Goal: Information Seeking & Learning: Learn about a topic

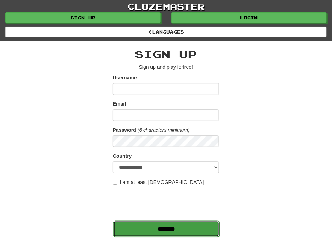
click at [136, 226] on input "*******" at bounding box center [166, 229] width 106 height 16
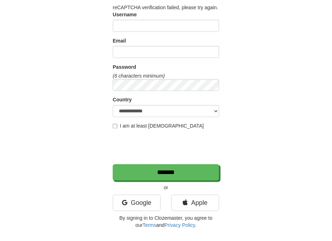
scroll to position [168, 0]
click at [144, 201] on link "Google" at bounding box center [137, 203] width 48 height 16
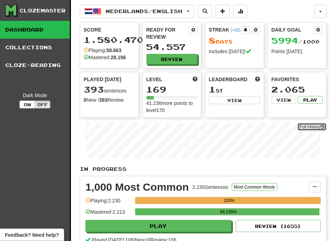
click at [312, 128] on link "Full History" at bounding box center [312, 127] width 29 height 8
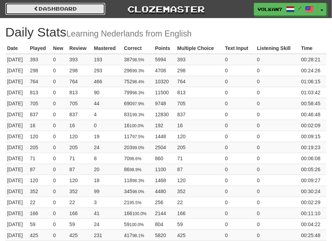
click at [61, 11] on link "Dashboard" at bounding box center [55, 9] width 100 height 12
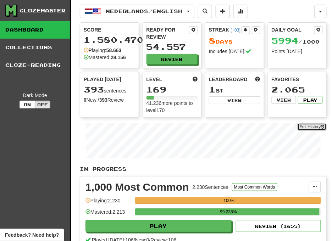
click at [306, 126] on link "Full History" at bounding box center [312, 127] width 29 height 8
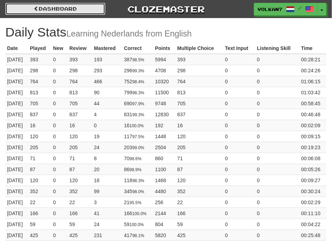
click at [82, 5] on link "Dashboard" at bounding box center [55, 9] width 100 height 12
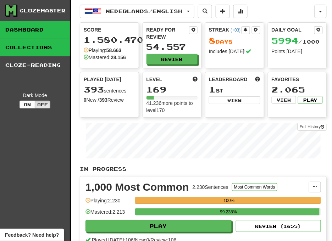
click at [51, 46] on link "Collections" at bounding box center [35, 48] width 70 height 18
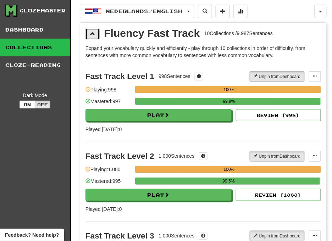
click at [92, 35] on span at bounding box center [92, 33] width 5 height 5
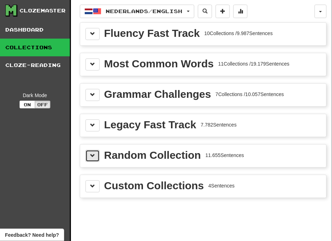
click at [98, 156] on button at bounding box center [93, 156] width 14 height 12
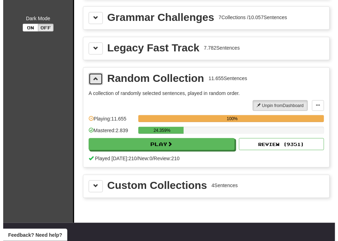
scroll to position [79, 0]
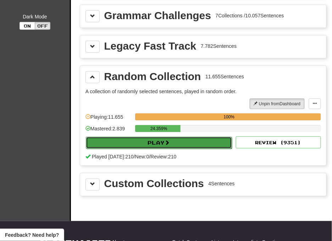
click at [145, 145] on button "Play" at bounding box center [159, 143] width 146 height 12
select select "********"
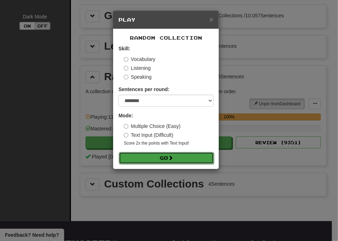
click at [158, 160] on button "Go" at bounding box center [166, 158] width 95 height 12
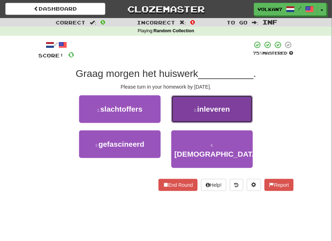
click at [189, 116] on button "2 . inleveren" at bounding box center [212, 109] width 82 height 28
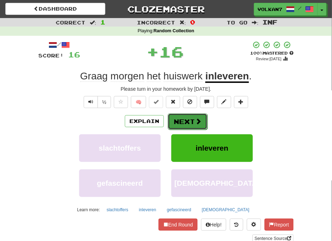
click at [186, 119] on button "Next" at bounding box center [188, 122] width 40 height 16
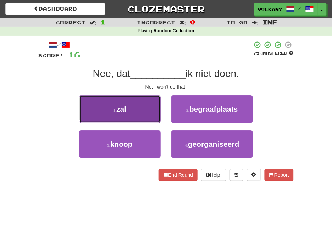
click at [137, 105] on button "1 . zal" at bounding box center [120, 109] width 82 height 28
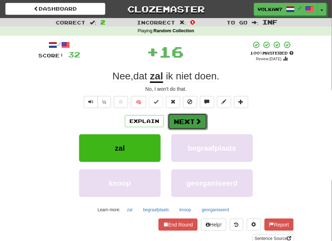
click at [180, 119] on button "Next" at bounding box center [188, 122] width 40 height 16
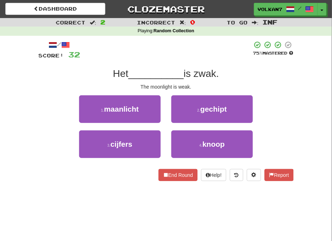
click at [165, 46] on div at bounding box center [166, 51] width 172 height 20
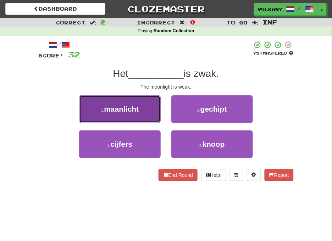
click at [141, 108] on button "1 . maanlicht" at bounding box center [120, 109] width 82 height 28
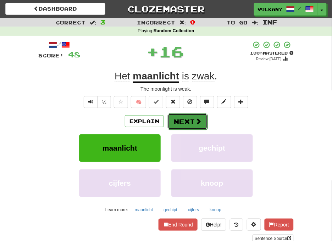
click at [186, 116] on button "Next" at bounding box center [188, 122] width 40 height 16
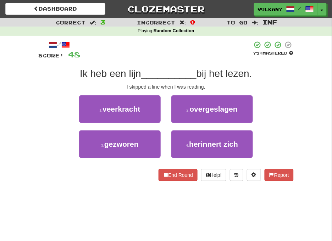
click at [178, 51] on div at bounding box center [166, 51] width 172 height 20
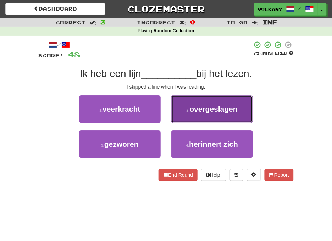
click at [196, 111] on span "overgeslagen" at bounding box center [214, 109] width 48 height 8
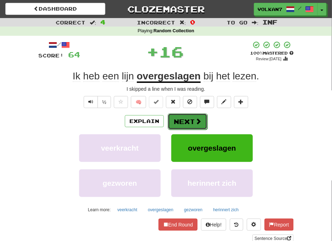
click at [191, 116] on button "Next" at bounding box center [188, 122] width 40 height 16
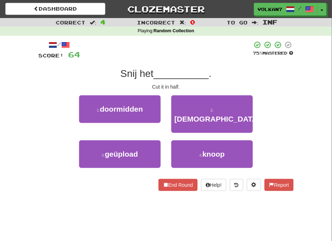
click at [189, 62] on div "/ Score: 64 75 % Mastered Snij het __________ . Cut it in half. 1 . doormidden …" at bounding box center [166, 116] width 256 height 150
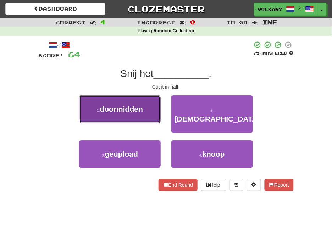
click at [136, 119] on button "1 . doormidden" at bounding box center [120, 109] width 82 height 28
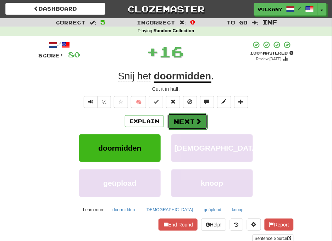
click at [183, 121] on button "Next" at bounding box center [188, 122] width 40 height 16
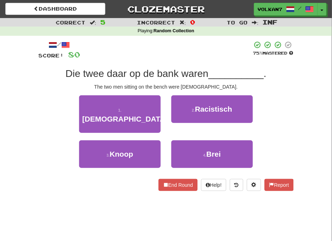
click at [164, 61] on div "/ Score: 80 75 % Mastered Die twee daar op de bank waren __________ . The two m…" at bounding box center [166, 116] width 256 height 150
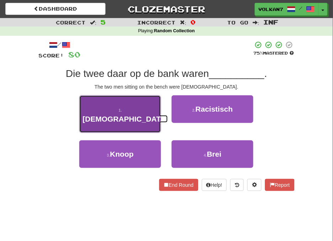
click at [121, 101] on button "1 . Amerikanen" at bounding box center [120, 114] width 82 height 38
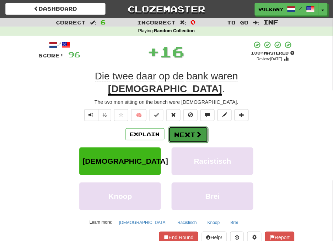
click at [187, 127] on button "Next" at bounding box center [188, 135] width 40 height 16
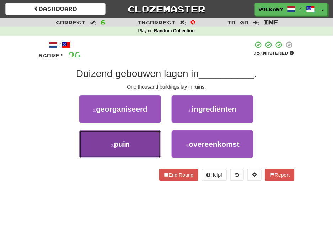
click at [152, 137] on button "3 . puin" at bounding box center [120, 145] width 82 height 28
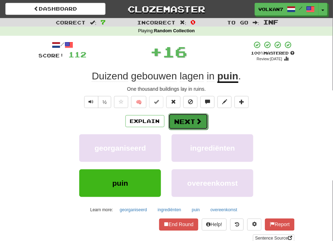
click at [190, 120] on button "Next" at bounding box center [188, 122] width 40 height 16
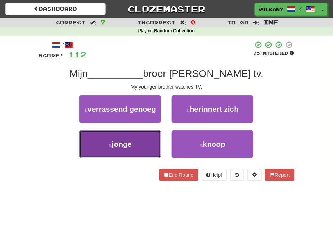
click at [133, 141] on button "3 . jonge" at bounding box center [120, 145] width 82 height 28
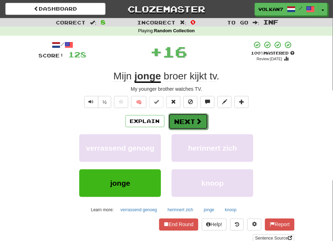
click at [180, 122] on button "Next" at bounding box center [188, 122] width 40 height 16
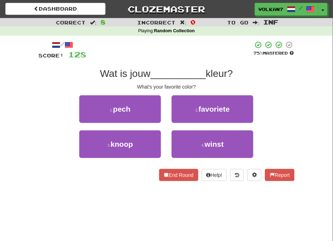
click at [170, 66] on div "/ Score: 128 75 % Mastered Wat is jouw __________ kleur? What's your favorite c…" at bounding box center [167, 111] width 256 height 141
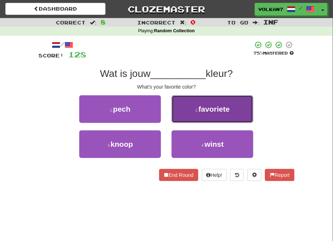
click at [193, 110] on button "2 . favoriete" at bounding box center [212, 109] width 82 height 28
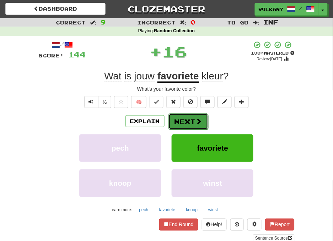
click at [183, 119] on button "Next" at bounding box center [188, 122] width 40 height 16
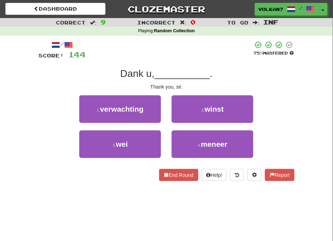
click at [185, 54] on div at bounding box center [169, 51] width 167 height 20
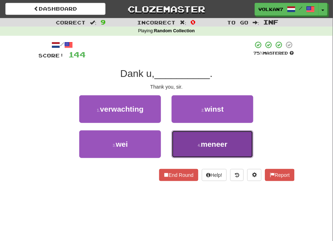
click at [180, 138] on button "4 . meneer" at bounding box center [212, 145] width 82 height 28
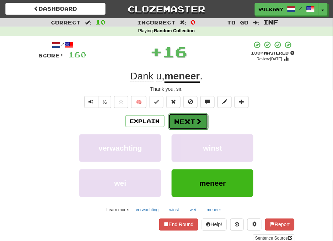
click at [177, 129] on button "Next" at bounding box center [188, 122] width 40 height 16
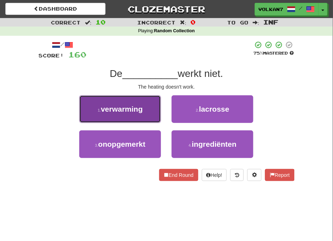
click at [141, 104] on button "1 . verwarming" at bounding box center [120, 109] width 82 height 28
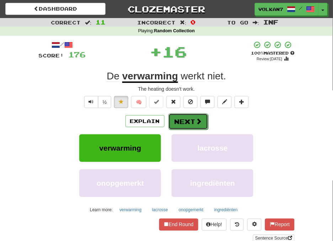
click at [180, 121] on button "Next" at bounding box center [188, 122] width 40 height 16
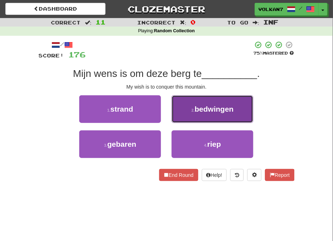
click at [186, 112] on button "2 . bedwingen" at bounding box center [212, 109] width 82 height 28
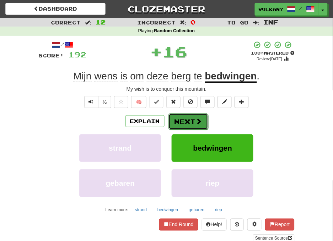
click at [177, 119] on button "Next" at bounding box center [188, 122] width 40 height 16
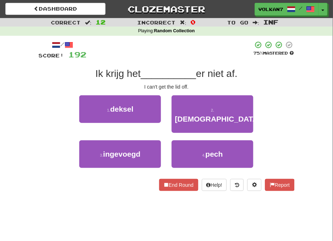
click at [195, 46] on div at bounding box center [170, 51] width 166 height 20
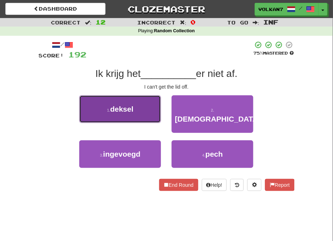
click at [132, 116] on button "1 . deksel" at bounding box center [120, 109] width 82 height 28
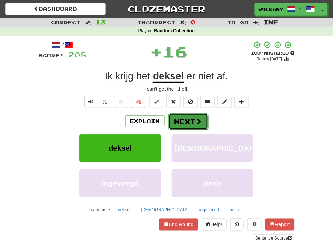
click at [183, 118] on button "Next" at bounding box center [188, 122] width 40 height 16
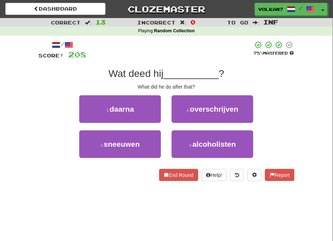
click at [165, 45] on div at bounding box center [170, 51] width 166 height 20
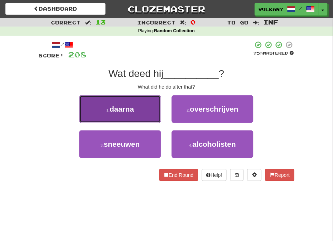
click at [148, 106] on button "1 . daarna" at bounding box center [120, 109] width 82 height 28
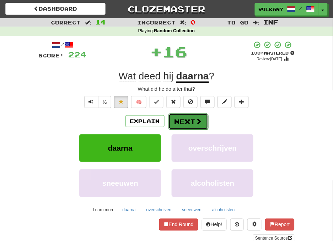
click at [179, 115] on button "Next" at bounding box center [188, 122] width 40 height 16
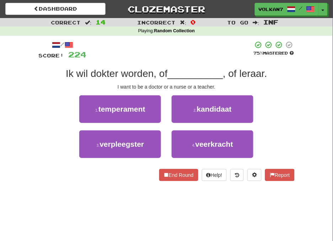
click at [170, 62] on div "/ Score: 224 75 % Mastered Ik wil dokter worden, of __________ , of leraar. I w…" at bounding box center [167, 111] width 256 height 141
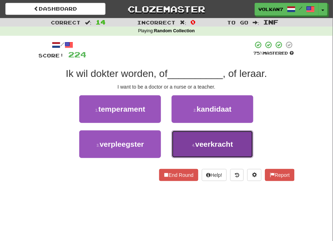
click at [220, 154] on button "4 . veerkracht" at bounding box center [212, 145] width 82 height 28
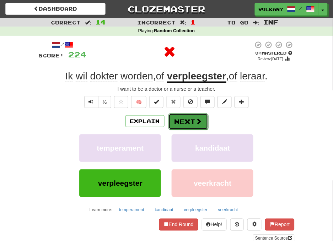
click at [180, 121] on button "Next" at bounding box center [188, 122] width 40 height 16
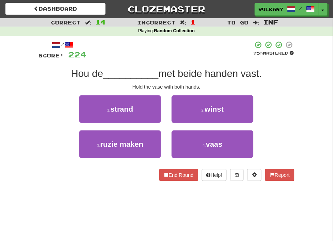
click at [190, 51] on div at bounding box center [170, 51] width 166 height 20
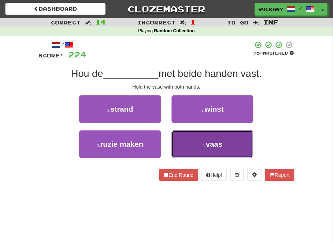
click at [201, 149] on button "4 . vaas" at bounding box center [212, 145] width 82 height 28
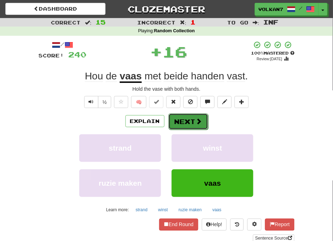
click at [180, 121] on button "Next" at bounding box center [188, 122] width 40 height 16
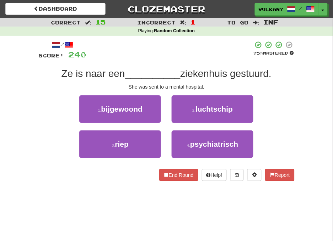
click at [173, 49] on div at bounding box center [170, 51] width 166 height 20
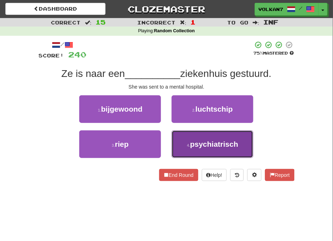
click at [191, 149] on button "4 . psychiatrisch" at bounding box center [212, 145] width 82 height 28
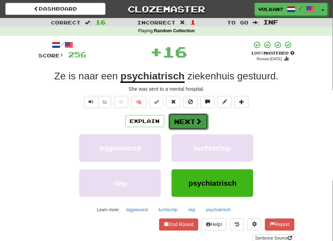
click at [183, 127] on button "Next" at bounding box center [188, 122] width 40 height 16
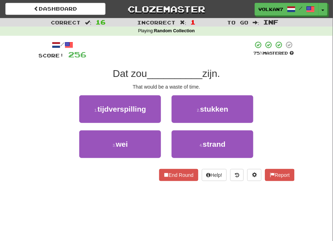
click at [185, 48] on div at bounding box center [170, 51] width 166 height 20
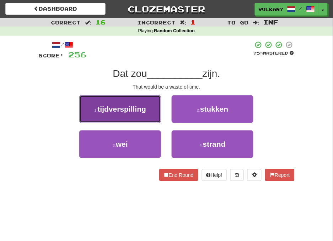
click at [139, 111] on span "tijdverspilling" at bounding box center [122, 109] width 49 height 8
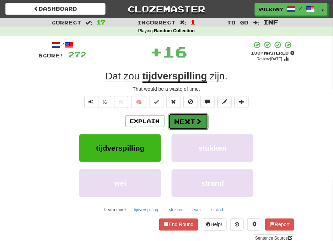
click at [185, 121] on button "Next" at bounding box center [188, 122] width 40 height 16
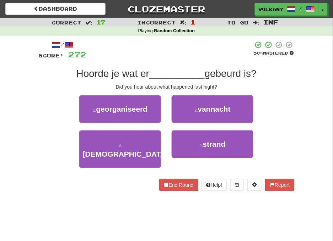
click at [181, 59] on div at bounding box center [170, 51] width 166 height 20
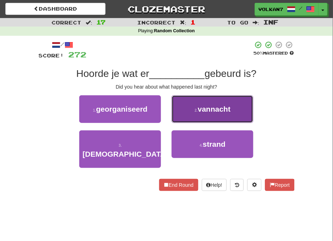
click at [196, 113] on button "2 . vannacht" at bounding box center [212, 109] width 82 height 28
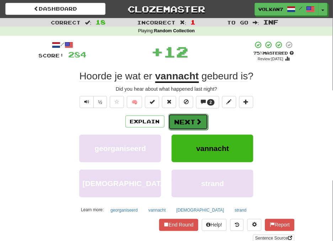
click at [172, 124] on button "Next" at bounding box center [188, 122] width 40 height 16
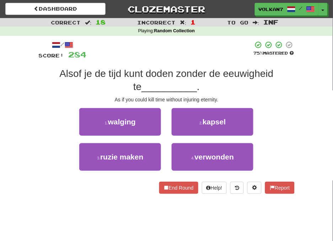
click at [192, 53] on div at bounding box center [170, 51] width 166 height 20
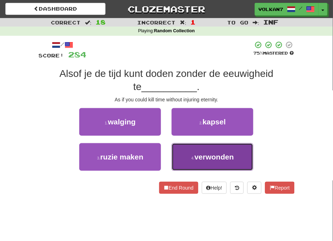
click at [210, 153] on span "verwonden" at bounding box center [213, 157] width 39 height 8
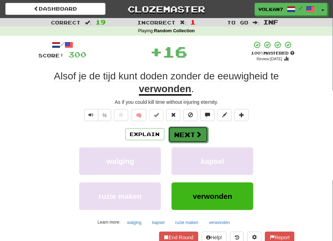
click at [196, 137] on span at bounding box center [199, 134] width 6 height 6
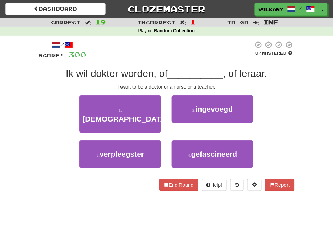
click at [183, 49] on div at bounding box center [170, 51] width 166 height 20
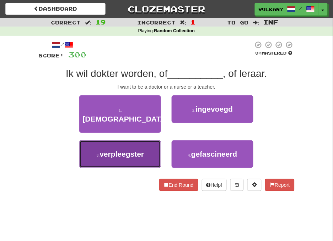
click at [132, 150] on button "3 . verpleegster" at bounding box center [120, 155] width 82 height 28
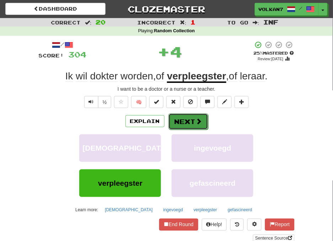
click at [193, 122] on button "Next" at bounding box center [188, 122] width 40 height 16
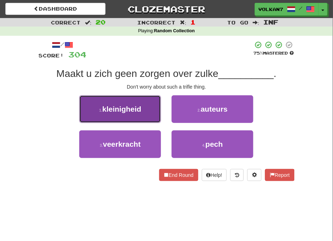
click at [108, 109] on span "kleinigheid" at bounding box center [121, 109] width 39 height 8
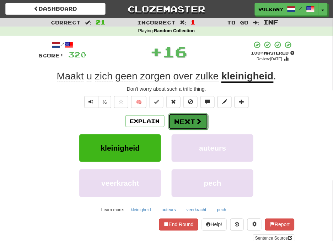
click at [198, 120] on span at bounding box center [199, 121] width 6 height 6
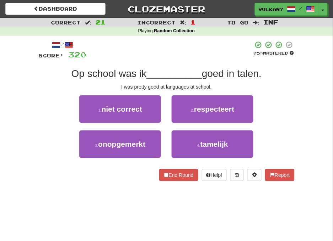
click at [190, 39] on div "/ Score: 320 75 % Mastered Op school was ik __________ goed in talen. I was pre…" at bounding box center [167, 113] width 256 height 155
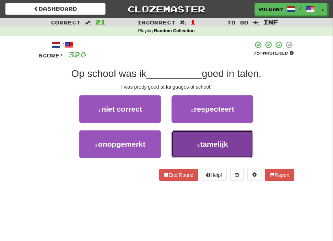
click at [190, 138] on button "4 . tamelijk" at bounding box center [212, 145] width 82 height 28
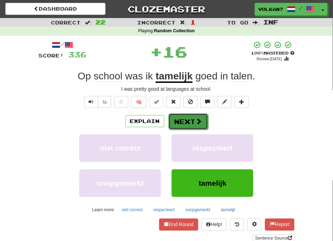
click at [181, 120] on button "Next" at bounding box center [188, 122] width 40 height 16
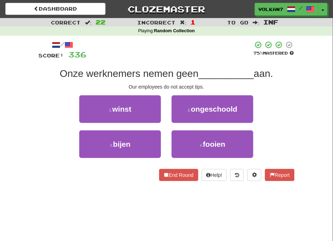
click at [181, 54] on div at bounding box center [170, 51] width 166 height 20
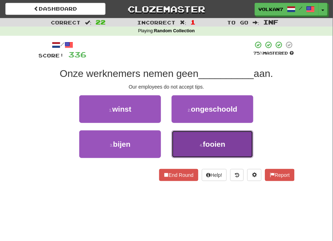
click at [211, 140] on span "fooien" at bounding box center [214, 144] width 22 height 8
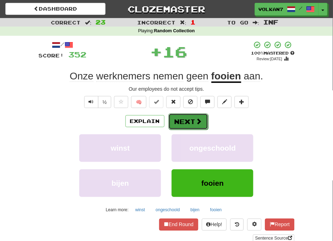
click at [186, 122] on button "Next" at bounding box center [188, 122] width 40 height 16
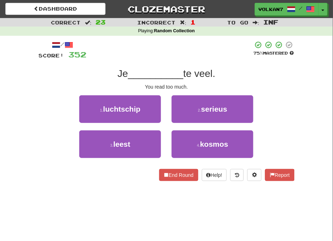
click at [192, 58] on div at bounding box center [170, 51] width 166 height 20
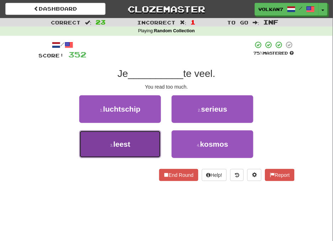
click at [144, 138] on button "3 . leest" at bounding box center [120, 145] width 82 height 28
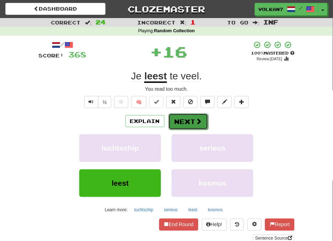
click at [187, 121] on button "Next" at bounding box center [188, 122] width 40 height 16
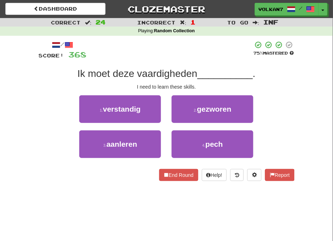
click at [202, 57] on div at bounding box center [170, 51] width 166 height 20
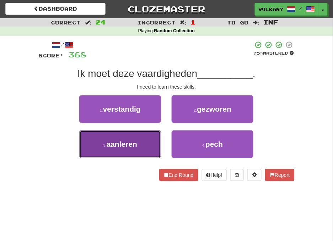
click at [137, 150] on button "3 . aanleren" at bounding box center [120, 145] width 82 height 28
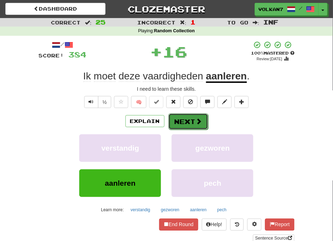
click at [177, 120] on button "Next" at bounding box center [188, 122] width 40 height 16
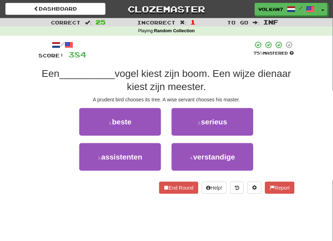
click at [192, 65] on div "/ Score: 384 75 % Mastered Een __________ vogel kiest zijn boom. Een wijze dien…" at bounding box center [167, 117] width 256 height 153
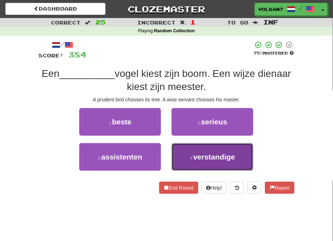
click at [192, 158] on small "4 ." at bounding box center [191, 158] width 3 height 4
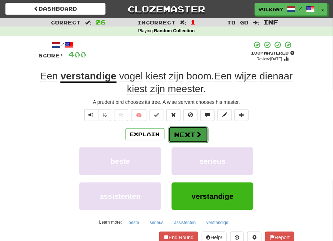
click at [190, 129] on button "Next" at bounding box center [188, 135] width 40 height 16
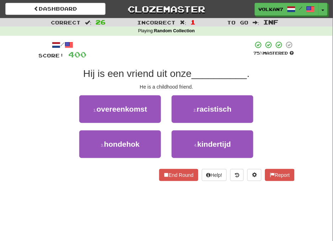
click at [202, 64] on div "/ Score: 400 75 % Mastered Hij is een vriend uit onze __________ . He is a chil…" at bounding box center [167, 111] width 256 height 141
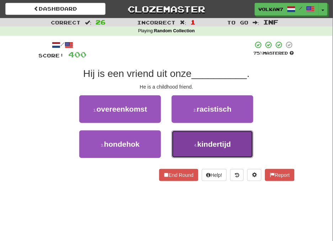
click at [194, 137] on button "4 . kindertijd" at bounding box center [212, 145] width 82 height 28
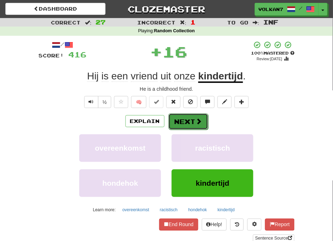
click at [183, 124] on button "Next" at bounding box center [188, 122] width 40 height 16
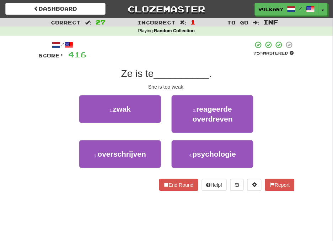
click at [189, 63] on div "/ Score: 416 75 % Mastered Ze is te __________ . She is too weak. 1 . zwak 2 . …" at bounding box center [167, 116] width 256 height 150
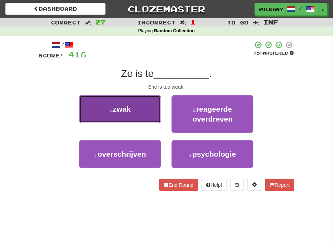
click at [150, 109] on button "1 . zwak" at bounding box center [120, 109] width 82 height 28
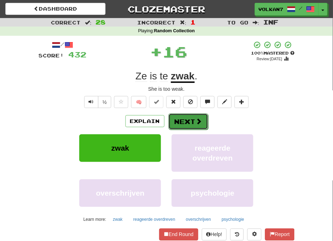
click at [180, 126] on button "Next" at bounding box center [188, 122] width 40 height 16
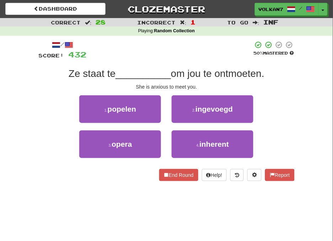
click at [180, 63] on div "/ Score: 432 50 % Mastered Ze staat te __________ om jou te ontmoeten. She is a…" at bounding box center [167, 111] width 256 height 141
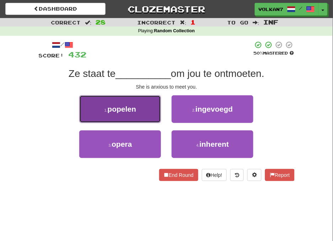
click at [128, 114] on button "1 . popelen" at bounding box center [120, 109] width 82 height 28
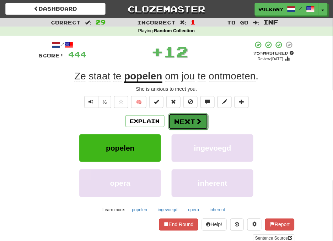
click at [181, 120] on button "Next" at bounding box center [188, 122] width 40 height 16
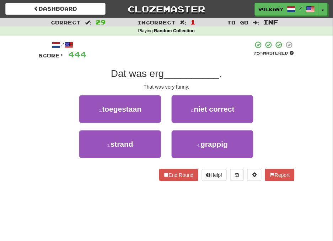
click at [185, 62] on div "/ Score: 444 75 % Mastered Dat was erg __________ . That was very funny. 1 . to…" at bounding box center [167, 111] width 256 height 141
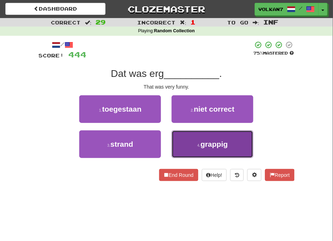
click at [214, 142] on span "grappig" at bounding box center [213, 144] width 27 height 8
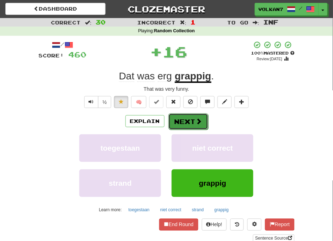
click at [176, 120] on button "Next" at bounding box center [188, 122] width 40 height 16
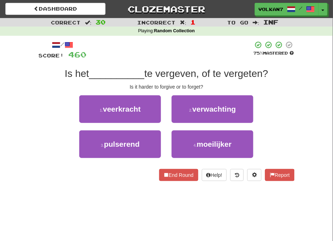
click at [191, 62] on div "/ Score: 460 75 % Mastered Is het __________ te vergeven, of te vergeten? Is it…" at bounding box center [167, 111] width 256 height 141
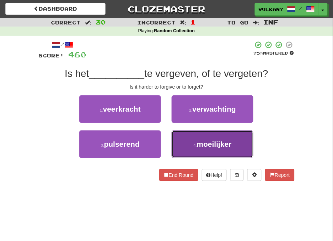
click at [190, 143] on button "4 . moeilijker" at bounding box center [212, 145] width 82 height 28
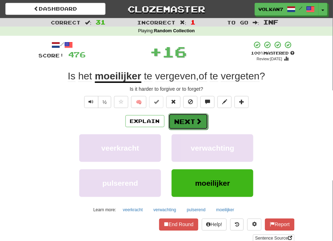
click at [188, 121] on button "Next" at bounding box center [188, 122] width 40 height 16
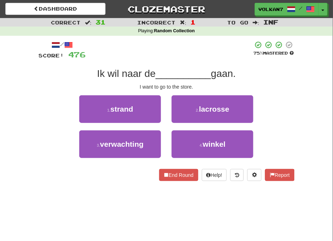
click at [191, 54] on div at bounding box center [169, 51] width 167 height 20
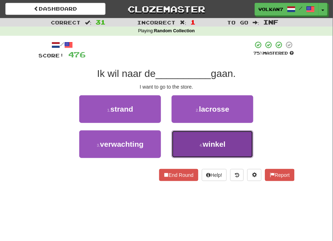
click at [186, 143] on button "4 . winkel" at bounding box center [212, 145] width 82 height 28
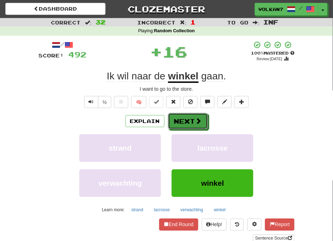
click at [188, 118] on button "Next" at bounding box center [188, 121] width 40 height 16
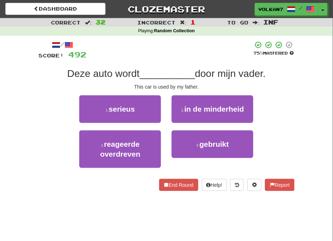
click at [197, 59] on div at bounding box center [170, 51] width 166 height 20
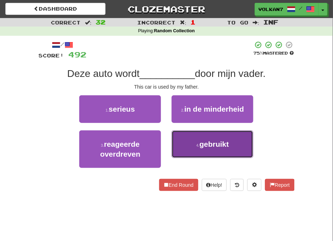
click at [212, 146] on span "gebruikt" at bounding box center [213, 144] width 29 height 8
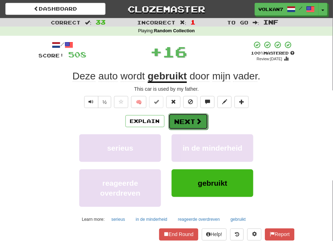
click at [187, 126] on button "Next" at bounding box center [188, 122] width 40 height 16
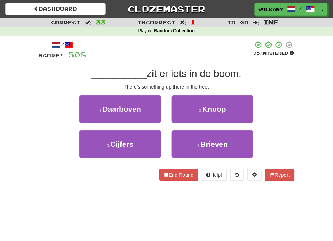
click at [187, 63] on div "/ Score: 508 75 % Mastered __________ zit er iets in de boom. There's something…" at bounding box center [167, 111] width 256 height 141
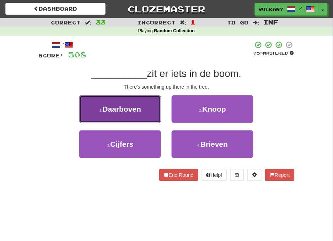
click at [139, 110] on span "Daarboven" at bounding box center [122, 109] width 39 height 8
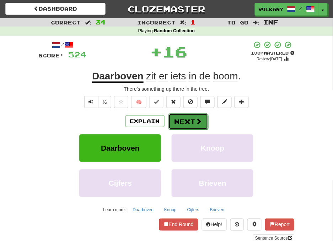
click at [179, 114] on button "Next" at bounding box center [188, 122] width 40 height 16
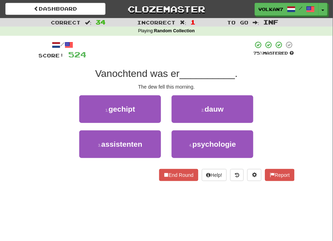
click at [187, 68] on span "__________" at bounding box center [207, 73] width 55 height 11
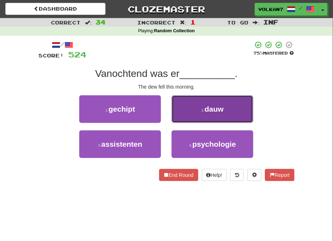
click at [196, 107] on button "2 . dauw" at bounding box center [212, 109] width 82 height 28
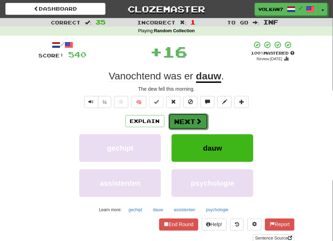
click at [176, 115] on button "Next" at bounding box center [188, 122] width 40 height 16
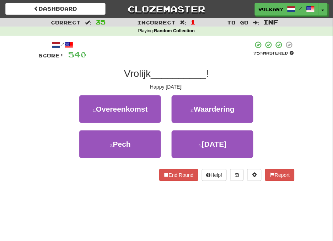
click at [180, 61] on div "/ Score: 540 75 % Mastered Vrolijk __________ ! Happy Easter! 1 . Overeenkomst …" at bounding box center [167, 111] width 256 height 141
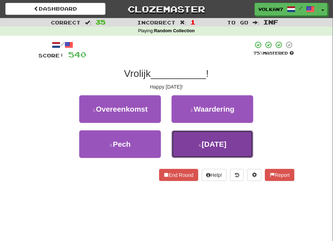
click at [203, 147] on span "Pasen" at bounding box center [214, 144] width 25 height 8
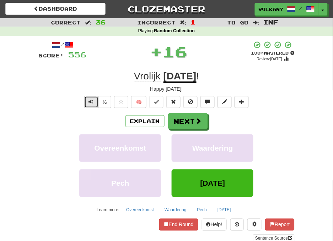
click at [95, 103] on button "Text-to-speech controls" at bounding box center [91, 102] width 14 height 12
click at [91, 102] on span "Text-to-speech controls" at bounding box center [91, 101] width 5 height 5
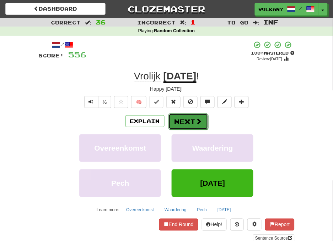
click at [190, 119] on button "Next" at bounding box center [188, 122] width 40 height 16
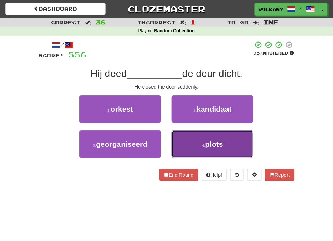
click at [205, 147] on small "4 ." at bounding box center [203, 145] width 3 height 4
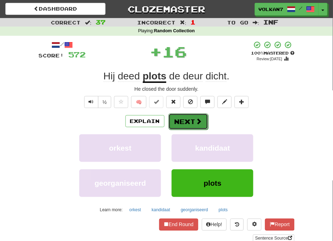
click at [191, 120] on button "Next" at bounding box center [188, 122] width 40 height 16
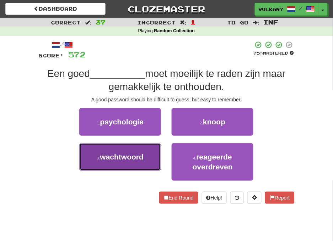
click at [131, 166] on button "3 . wachtwoord" at bounding box center [120, 157] width 82 height 28
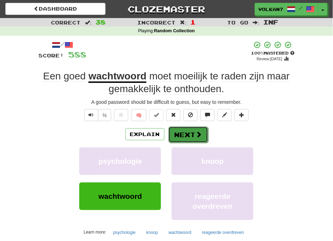
click at [198, 132] on span at bounding box center [199, 134] width 6 height 6
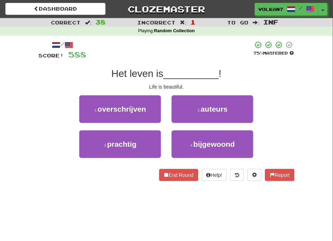
click at [191, 57] on div at bounding box center [170, 51] width 166 height 20
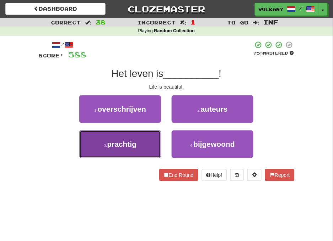
click at [120, 141] on span "prachtig" at bounding box center [121, 144] width 29 height 8
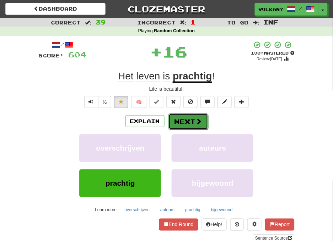
click at [194, 121] on button "Next" at bounding box center [188, 122] width 40 height 16
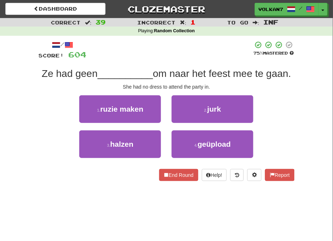
click at [183, 55] on div at bounding box center [170, 51] width 166 height 20
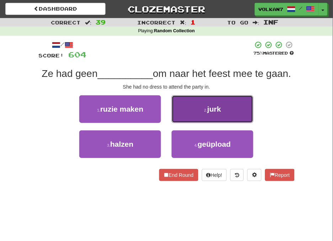
click at [198, 107] on button "2 . jurk" at bounding box center [212, 109] width 82 height 28
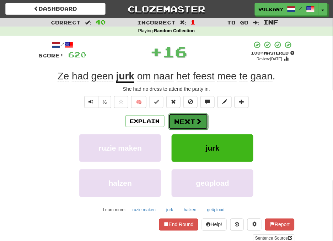
click at [186, 121] on button "Next" at bounding box center [188, 122] width 40 height 16
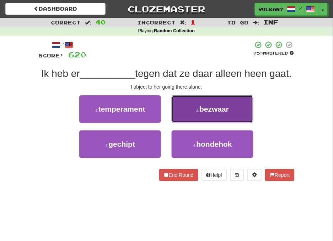
click at [185, 121] on button "2 . bezwaar" at bounding box center [212, 109] width 82 height 28
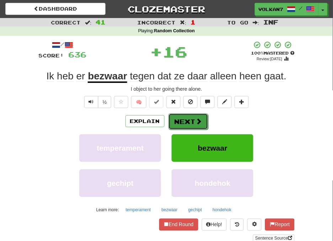
click at [192, 120] on button "Next" at bounding box center [188, 122] width 40 height 16
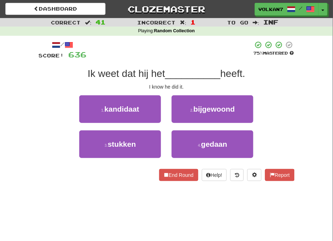
click at [182, 48] on div at bounding box center [170, 51] width 166 height 20
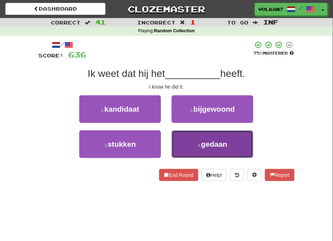
click at [199, 148] on button "4 . gedaan" at bounding box center [212, 145] width 82 height 28
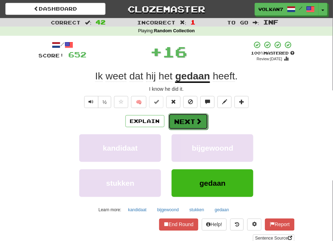
click at [187, 125] on button "Next" at bounding box center [188, 122] width 40 height 16
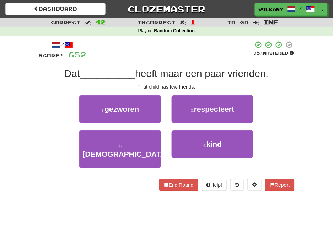
click at [184, 48] on div at bounding box center [170, 51] width 166 height 20
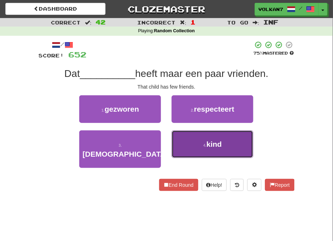
click at [209, 147] on span "kind" at bounding box center [213, 144] width 15 height 8
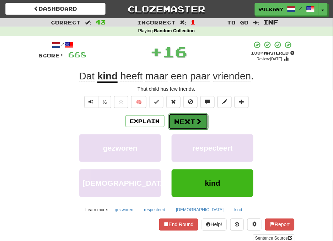
click at [200, 121] on span at bounding box center [199, 121] width 6 height 6
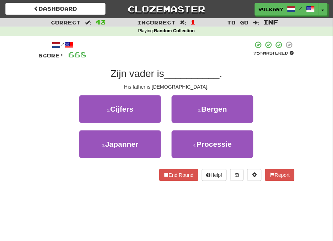
click at [206, 49] on div at bounding box center [170, 51] width 166 height 20
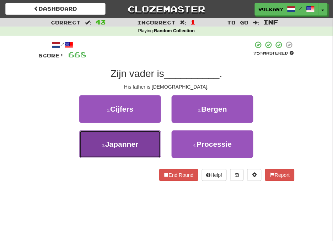
click at [149, 138] on button "3 . Japanner" at bounding box center [120, 145] width 82 height 28
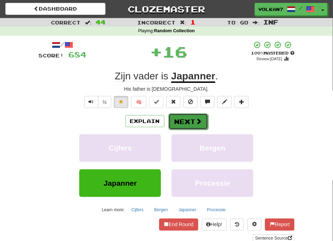
click at [177, 122] on button "Next" at bounding box center [188, 122] width 40 height 16
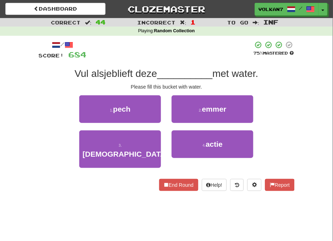
click at [185, 51] on div at bounding box center [170, 51] width 166 height 20
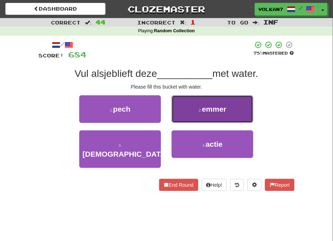
click at [200, 109] on small "2 ." at bounding box center [200, 110] width 3 height 4
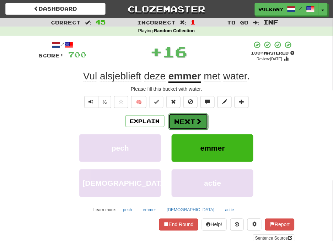
click at [186, 124] on button "Next" at bounding box center [188, 122] width 40 height 16
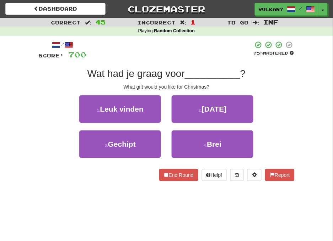
click at [186, 50] on div at bounding box center [170, 51] width 166 height 20
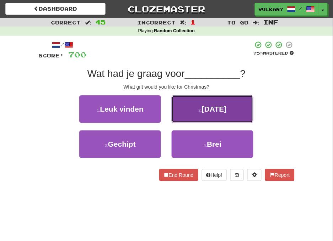
click at [188, 111] on button "2 . Kerstmis" at bounding box center [212, 109] width 82 height 28
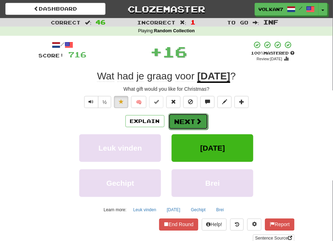
click at [180, 116] on button "Next" at bounding box center [188, 122] width 40 height 16
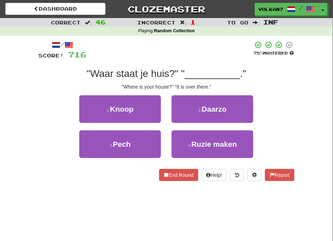
click at [186, 56] on div at bounding box center [170, 51] width 166 height 20
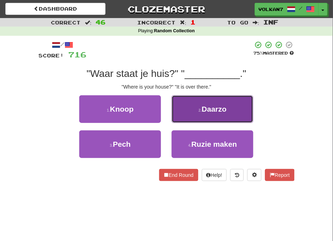
click at [177, 107] on button "2 . Daarzo" at bounding box center [212, 109] width 82 height 28
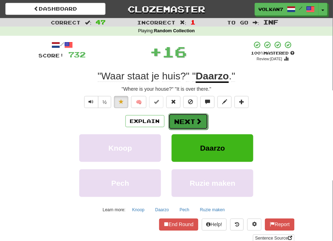
click at [184, 118] on button "Next" at bounding box center [188, 122] width 40 height 16
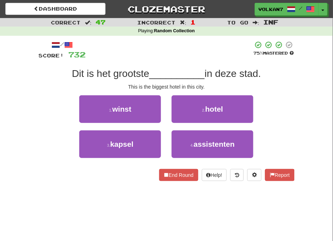
click at [189, 66] on div "/ Score: 732 75 % Mastered Dit is het grootste __________ in deze stad. This is…" at bounding box center [167, 111] width 256 height 141
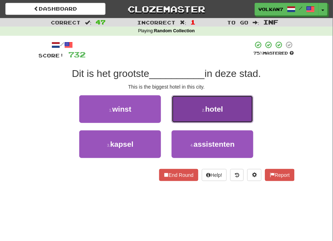
click at [192, 105] on button "2 . hotel" at bounding box center [212, 109] width 82 height 28
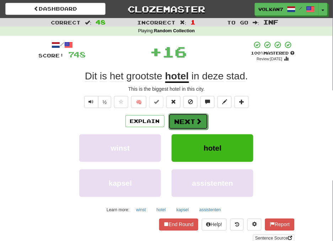
click at [192, 122] on button "Next" at bounding box center [188, 122] width 40 height 16
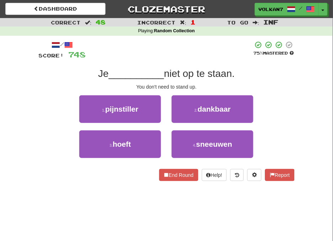
click at [203, 50] on div at bounding box center [169, 51] width 167 height 20
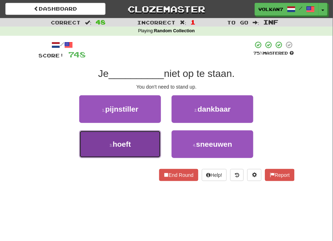
click at [136, 148] on button "3 . hoeft" at bounding box center [120, 145] width 82 height 28
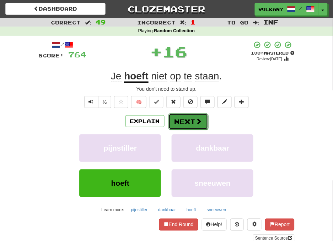
click at [182, 119] on button "Next" at bounding box center [188, 122] width 40 height 16
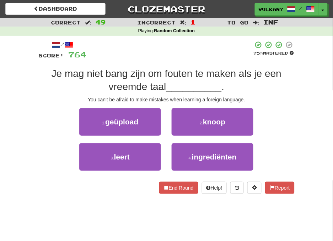
click at [190, 45] on div at bounding box center [170, 51] width 166 height 20
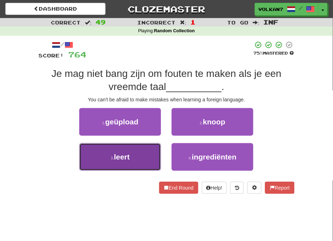
click at [141, 161] on button "3 . leert" at bounding box center [120, 157] width 82 height 28
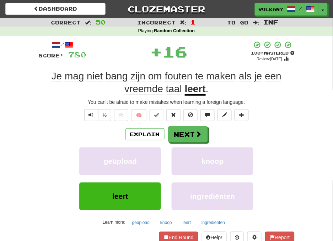
click at [194, 54] on div "+ 16" at bounding box center [169, 51] width 164 height 21
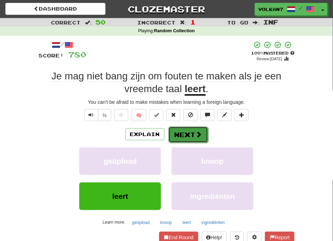
click at [191, 139] on button "Next" at bounding box center [188, 135] width 40 height 16
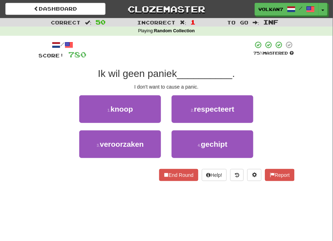
click at [191, 66] on div "/ Score: 780 75 % Mastered Ik wil geen paniek __________ . I don't want to caus…" at bounding box center [167, 111] width 256 height 141
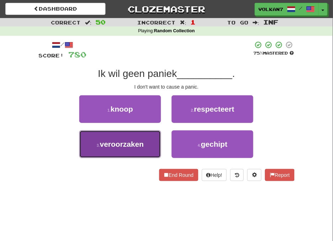
click at [148, 132] on button "3 . veroorzaken" at bounding box center [120, 145] width 82 height 28
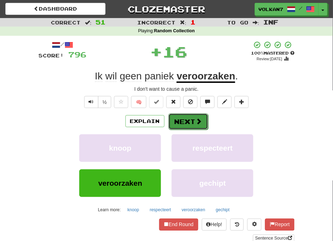
click at [182, 125] on button "Next" at bounding box center [188, 122] width 40 height 16
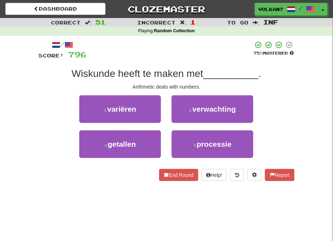
click at [187, 63] on div "/ Score: 796 75 % Mastered Wiskunde heeft te maken met __________ . Arithmetic …" at bounding box center [167, 111] width 256 height 141
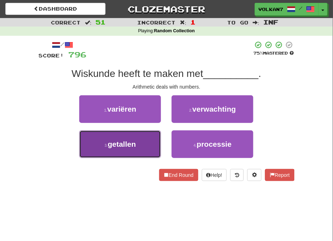
click at [148, 140] on button "3 . getallen" at bounding box center [120, 145] width 82 height 28
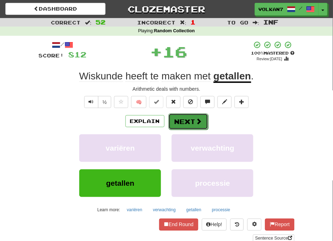
click at [176, 114] on button "Next" at bounding box center [188, 122] width 40 height 16
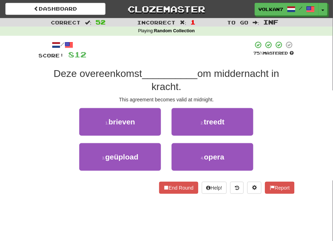
click at [179, 52] on div at bounding box center [170, 51] width 166 height 20
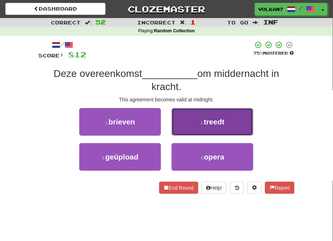
click at [204, 122] on span "treedt" at bounding box center [214, 122] width 21 height 8
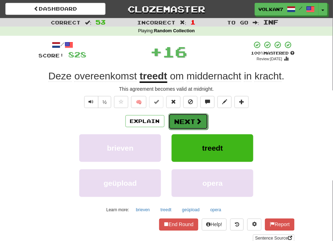
click at [196, 130] on button "Next" at bounding box center [188, 122] width 40 height 16
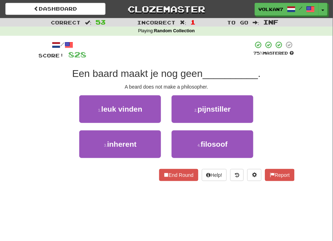
click at [197, 62] on div "/ Score: 828 75 % Mastered Een baard maakt je nog geen __________ . A beard doe…" at bounding box center [167, 111] width 256 height 141
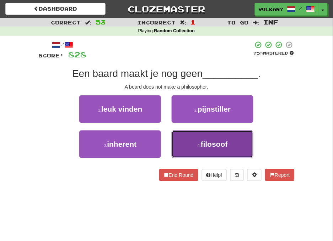
click at [193, 138] on button "4 . filosoof" at bounding box center [212, 145] width 82 height 28
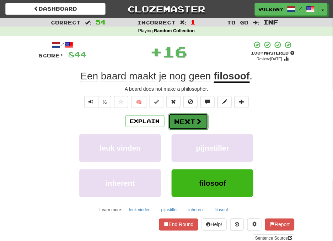
click at [181, 121] on button "Next" at bounding box center [188, 122] width 40 height 16
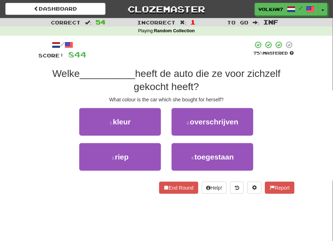
click at [190, 57] on div at bounding box center [170, 51] width 166 height 20
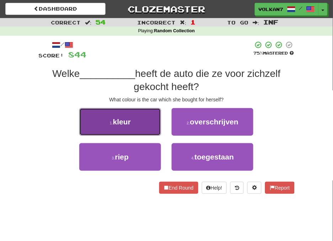
click at [134, 122] on button "1 . kleur" at bounding box center [120, 122] width 82 height 28
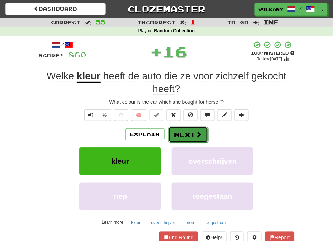
click at [192, 132] on button "Next" at bounding box center [188, 135] width 40 height 16
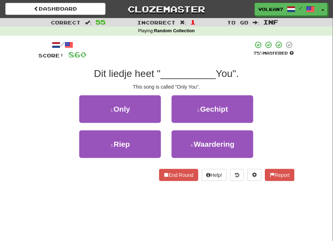
click at [193, 63] on div "/ Score: 860 75 % Mastered Dit liedje heet " __________ You". This song is call…" at bounding box center [167, 111] width 256 height 141
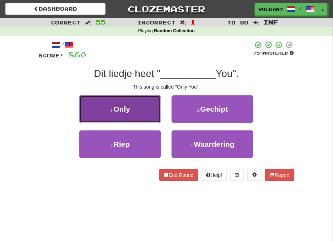
click at [144, 106] on button "1 . Only" at bounding box center [120, 109] width 82 height 28
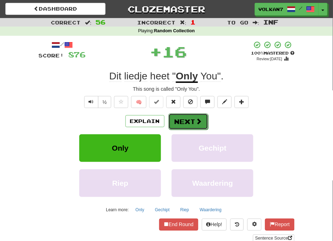
click at [199, 120] on span at bounding box center [199, 121] width 6 height 6
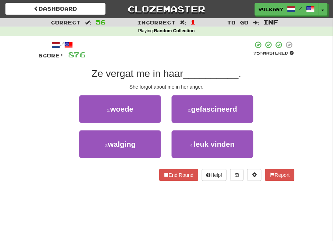
click at [191, 42] on div at bounding box center [169, 51] width 167 height 20
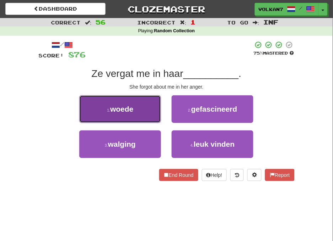
click at [158, 105] on button "1 . woede" at bounding box center [120, 109] width 82 height 28
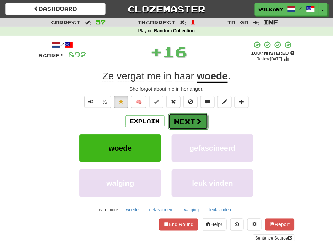
click at [182, 122] on button "Next" at bounding box center [188, 122] width 40 height 16
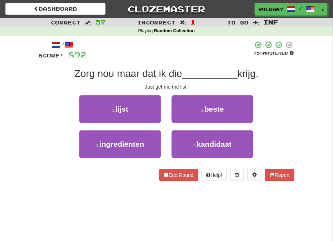
click at [180, 53] on div at bounding box center [170, 51] width 166 height 20
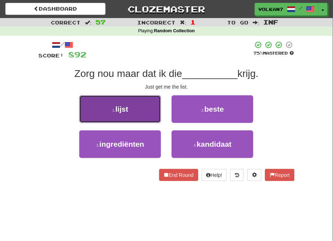
click at [139, 107] on button "1 . lijst" at bounding box center [120, 109] width 82 height 28
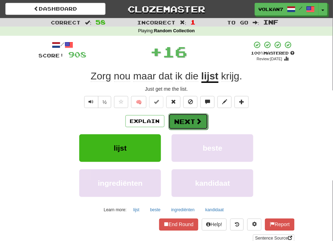
click at [179, 119] on button "Next" at bounding box center [188, 122] width 40 height 16
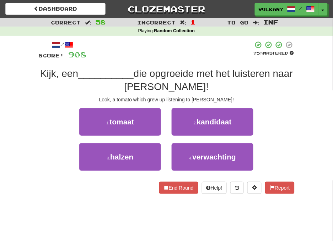
click at [179, 64] on div "/ Score: 908 75 % Mastered Kijk, een __________ die opgroeide met het luisteren…" at bounding box center [167, 117] width 256 height 153
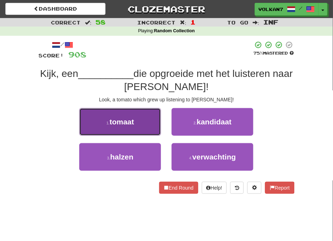
click at [142, 115] on button "1 . tomaat" at bounding box center [120, 122] width 82 height 28
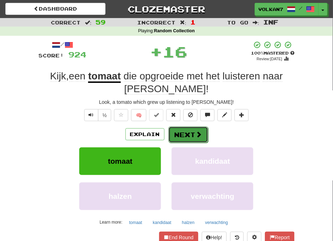
click at [190, 128] on button "Next" at bounding box center [188, 135] width 40 height 16
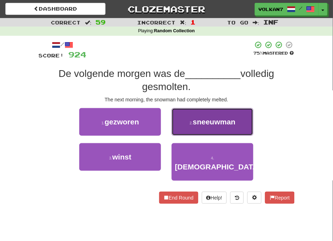
click at [194, 117] on button "2 . sneeuwman" at bounding box center [212, 122] width 82 height 28
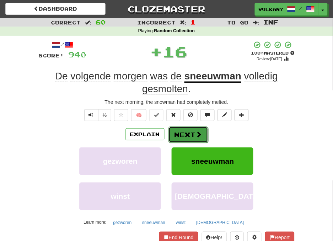
click at [185, 136] on button "Next" at bounding box center [188, 135] width 40 height 16
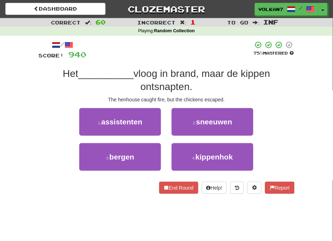
click at [168, 68] on span "vloog in brand, maar de kippen ontsnapten." at bounding box center [201, 80] width 136 height 24
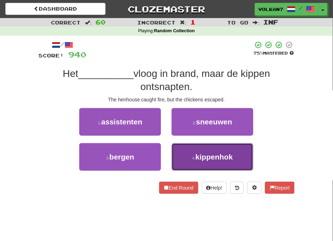
click at [204, 158] on span "kippenhok" at bounding box center [213, 157] width 37 height 8
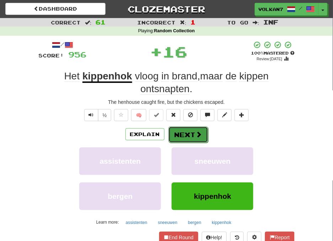
click at [177, 134] on button "Next" at bounding box center [188, 135] width 40 height 16
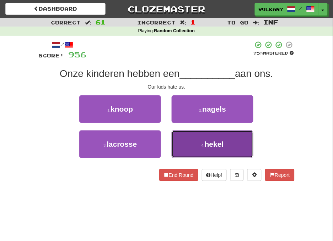
click at [200, 140] on button "4 . hekel" at bounding box center [212, 145] width 82 height 28
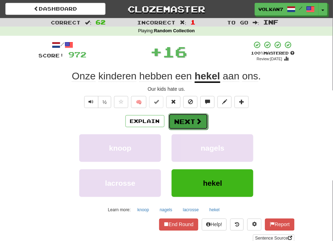
click at [180, 126] on button "Next" at bounding box center [188, 122] width 40 height 16
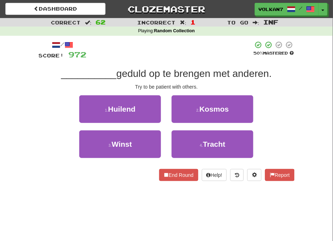
click at [191, 53] on div at bounding box center [170, 51] width 166 height 20
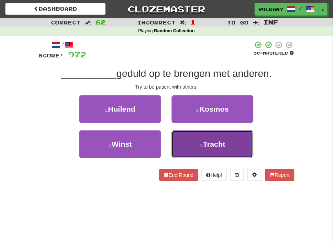
click at [198, 139] on button "4 . Tracht" at bounding box center [212, 145] width 82 height 28
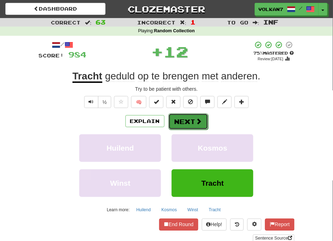
click at [192, 122] on button "Next" at bounding box center [188, 122] width 40 height 16
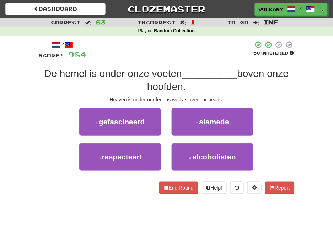
click at [185, 57] on div at bounding box center [170, 51] width 166 height 20
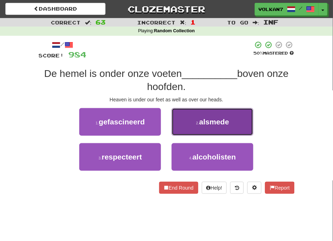
click at [214, 123] on span "alsmede" at bounding box center [214, 122] width 30 height 8
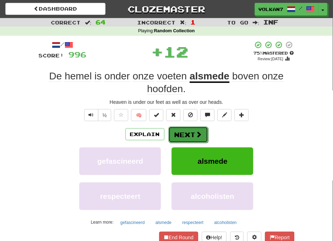
click at [189, 129] on button "Next" at bounding box center [188, 135] width 40 height 16
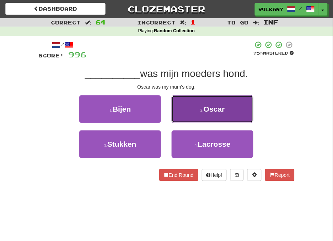
click at [203, 110] on small "2 ." at bounding box center [201, 110] width 3 height 4
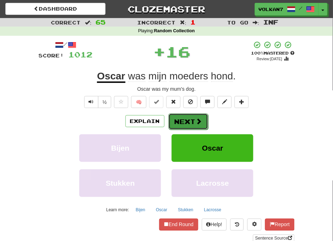
click at [185, 119] on button "Next" at bounding box center [188, 122] width 40 height 16
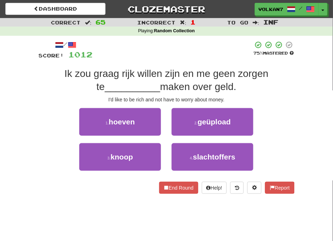
click at [188, 61] on div "/ Score: 1012 75 % Mastered Ik zou graag rijk willen zijn en me geen zorgen te …" at bounding box center [167, 117] width 256 height 153
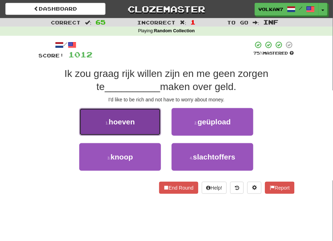
click at [141, 126] on button "1 . hoeven" at bounding box center [120, 122] width 82 height 28
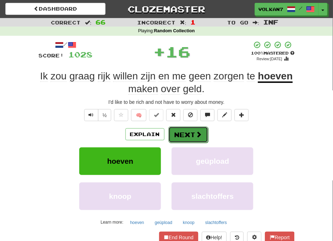
click at [183, 132] on button "Next" at bounding box center [188, 135] width 40 height 16
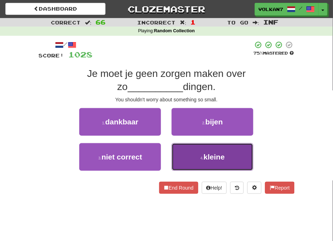
click at [190, 154] on button "4 . kleine" at bounding box center [212, 157] width 82 height 28
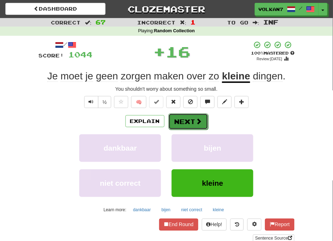
click at [181, 126] on button "Next" at bounding box center [188, 122] width 40 height 16
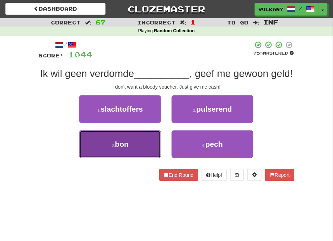
click at [143, 137] on button "3 . bon" at bounding box center [120, 145] width 82 height 28
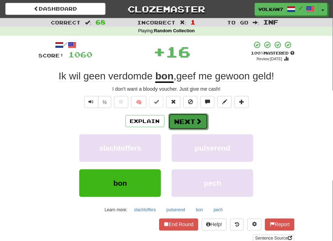
click at [180, 116] on button "Next" at bounding box center [188, 122] width 40 height 16
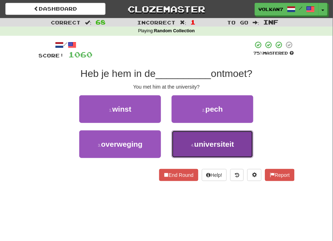
click at [210, 143] on span "universiteit" at bounding box center [214, 144] width 40 height 8
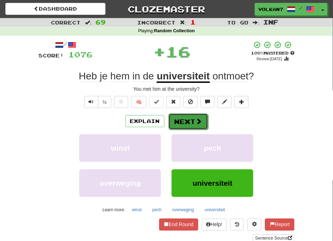
click at [185, 123] on button "Next" at bounding box center [188, 122] width 40 height 16
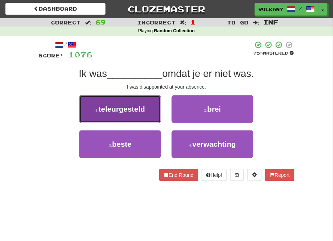
click at [137, 112] on span "teleurgesteld" at bounding box center [122, 109] width 46 height 8
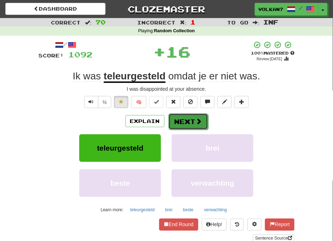
click at [179, 119] on button "Next" at bounding box center [188, 122] width 40 height 16
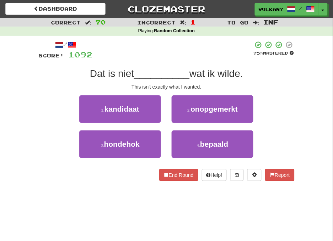
click at [181, 54] on div at bounding box center [173, 51] width 160 height 20
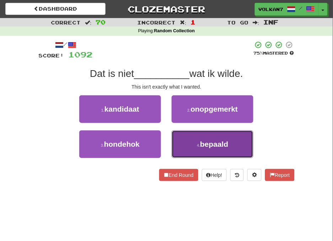
click at [206, 140] on span "bepaald" at bounding box center [214, 144] width 28 height 8
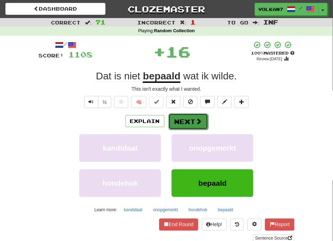
click at [193, 120] on button "Next" at bounding box center [188, 122] width 40 height 16
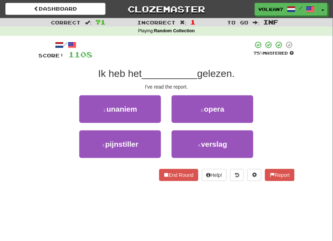
click at [190, 51] on div at bounding box center [173, 51] width 160 height 20
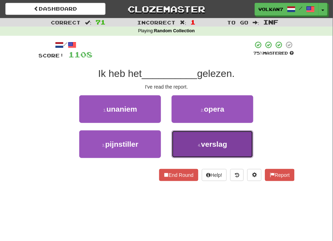
click at [193, 137] on button "4 . verslag" at bounding box center [212, 145] width 82 height 28
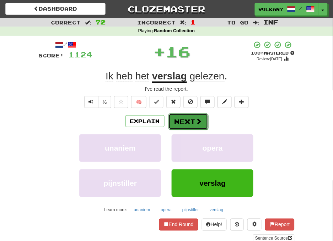
click at [185, 123] on button "Next" at bounding box center [188, 122] width 40 height 16
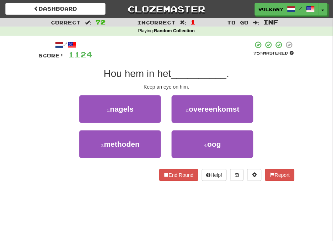
click at [185, 55] on div at bounding box center [173, 51] width 160 height 20
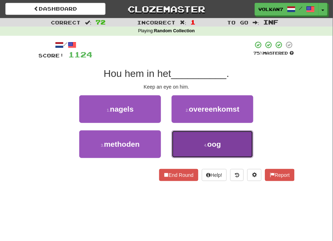
click at [201, 142] on button "4 . oog" at bounding box center [212, 145] width 82 height 28
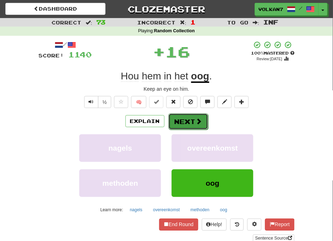
click at [187, 126] on button "Next" at bounding box center [188, 122] width 40 height 16
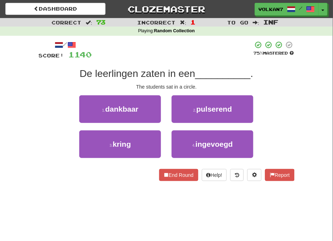
click at [187, 43] on div at bounding box center [172, 51] width 161 height 20
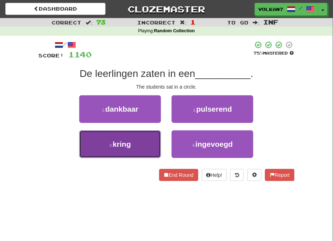
click at [133, 142] on button "3 . kring" at bounding box center [120, 145] width 82 height 28
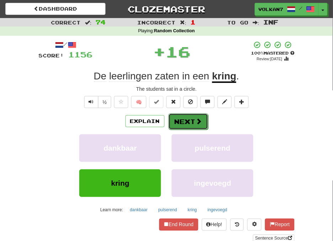
click at [172, 123] on button "Next" at bounding box center [188, 122] width 40 height 16
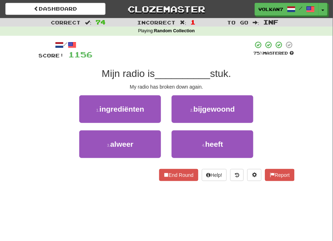
click at [196, 50] on div at bounding box center [173, 51] width 160 height 20
click at [128, 160] on div "3 . alweer" at bounding box center [120, 148] width 92 height 35
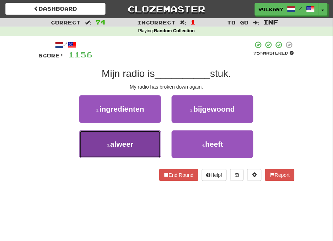
click at [131, 146] on span "alweer" at bounding box center [121, 144] width 23 height 8
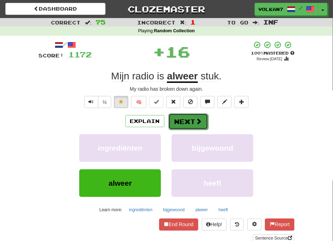
click at [185, 122] on button "Next" at bounding box center [188, 122] width 40 height 16
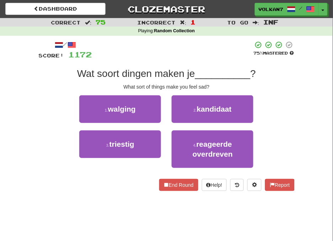
click at [188, 49] on div at bounding box center [172, 51] width 161 height 20
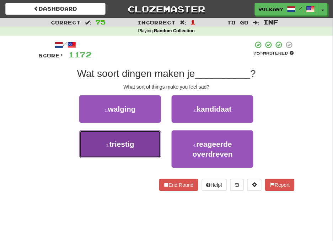
click at [138, 142] on button "3 . triestig" at bounding box center [120, 145] width 82 height 28
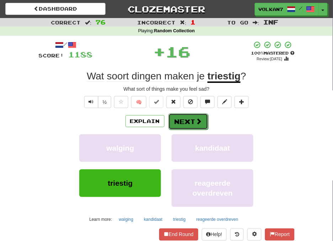
click at [183, 123] on button "Next" at bounding box center [188, 122] width 40 height 16
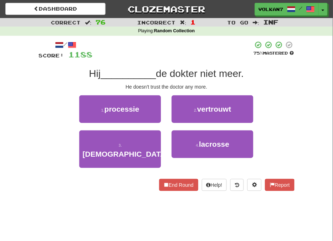
click at [221, 51] on div at bounding box center [173, 51] width 160 height 20
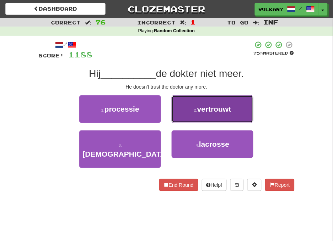
click at [206, 113] on span "vertrouwt" at bounding box center [214, 109] width 34 height 8
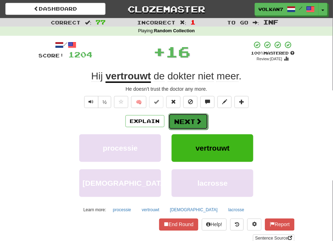
click at [190, 120] on button "Next" at bounding box center [188, 122] width 40 height 16
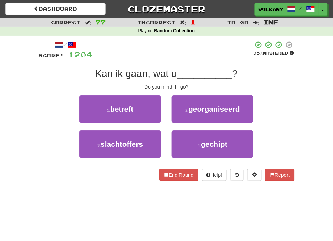
click at [205, 55] on div at bounding box center [173, 51] width 160 height 20
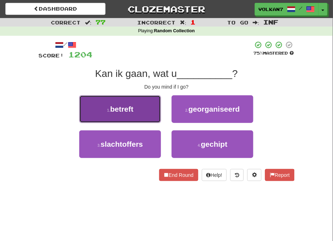
click at [138, 112] on button "1 . betreft" at bounding box center [120, 109] width 82 height 28
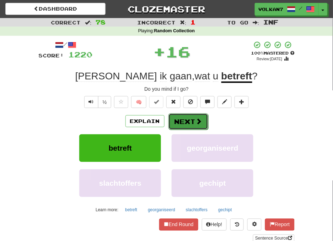
click at [201, 119] on span at bounding box center [199, 121] width 6 height 6
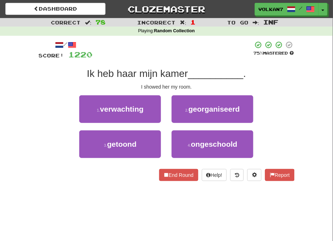
click at [196, 47] on div at bounding box center [173, 51] width 160 height 20
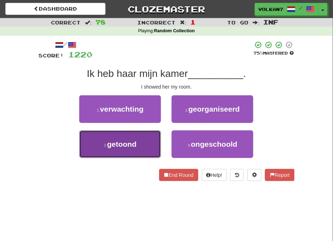
click at [146, 147] on button "3 . getoond" at bounding box center [120, 145] width 82 height 28
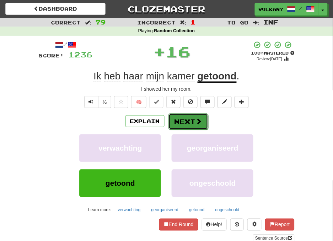
click at [183, 118] on button "Next" at bounding box center [188, 122] width 40 height 16
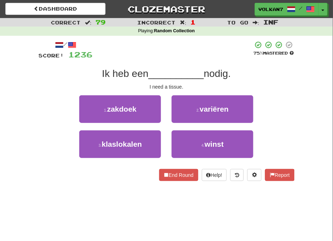
click at [183, 49] on div at bounding box center [173, 51] width 160 height 20
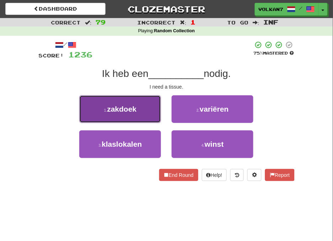
click at [119, 106] on span "zakdoek" at bounding box center [121, 109] width 29 height 8
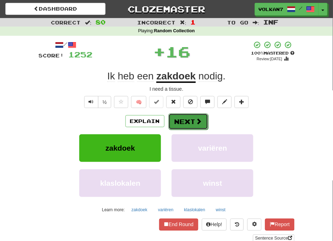
click at [176, 122] on button "Next" at bounding box center [188, 122] width 40 height 16
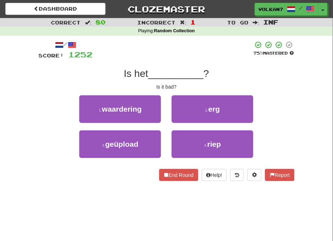
click at [175, 40] on div "/ Score: 1252 75 % Mastered Is het __________ ? Is it bad? 1 . waardering 2 . e…" at bounding box center [167, 113] width 256 height 155
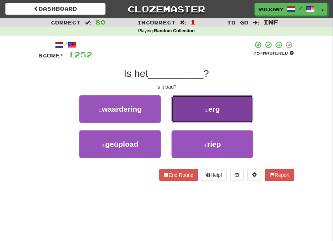
click at [199, 111] on button "2 . erg" at bounding box center [212, 109] width 82 height 28
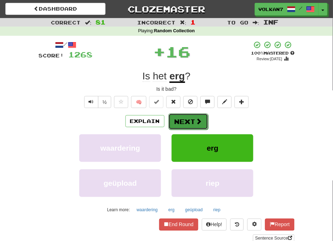
click at [190, 118] on button "Next" at bounding box center [188, 122] width 40 height 16
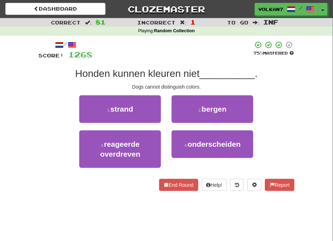
click at [190, 61] on div "/ Score: 1268 75 % Mastered Honden kunnen kleuren niet __________ . Dogs cannot…" at bounding box center [167, 116] width 256 height 150
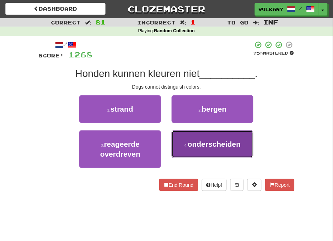
click at [219, 139] on button "4 . onderscheiden" at bounding box center [212, 145] width 82 height 28
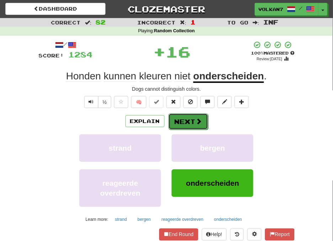
click at [186, 121] on button "Next" at bounding box center [188, 122] width 40 height 16
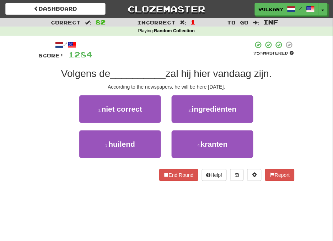
click at [189, 43] on div at bounding box center [173, 51] width 160 height 20
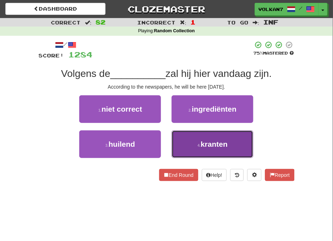
click at [183, 139] on button "4 . kranten" at bounding box center [212, 145] width 82 height 28
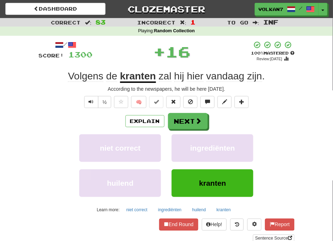
click at [183, 110] on div "/ Score: 1300 + 16 100 % Mastered Review: 2025-09-14 Volgens de kranten zal hij…" at bounding box center [167, 142] width 256 height 202
click at [182, 119] on button "Next" at bounding box center [188, 122] width 40 height 16
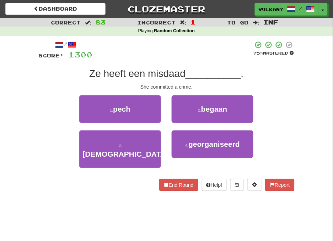
click at [179, 55] on div at bounding box center [173, 51] width 160 height 20
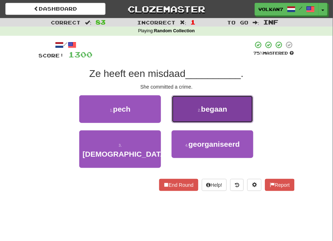
click at [188, 109] on button "2 . begaan" at bounding box center [212, 109] width 82 height 28
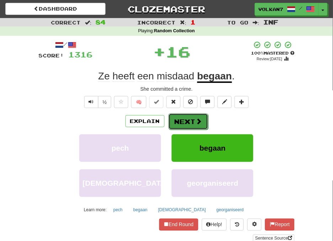
click at [181, 114] on button "Next" at bounding box center [188, 122] width 40 height 16
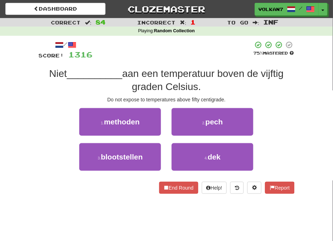
click at [200, 45] on div at bounding box center [173, 51] width 160 height 20
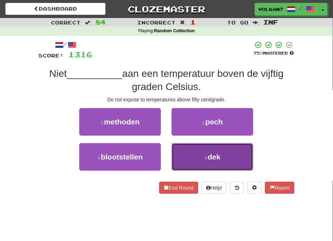
click at [194, 156] on button "4 . dek" at bounding box center [212, 157] width 82 height 28
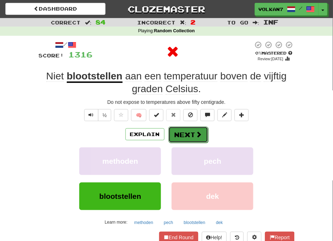
click at [192, 136] on button "Next" at bounding box center [188, 135] width 40 height 16
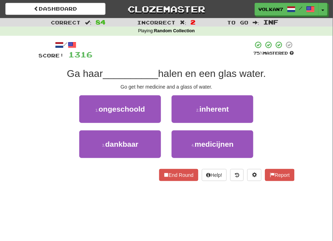
click at [183, 51] on div at bounding box center [173, 51] width 160 height 20
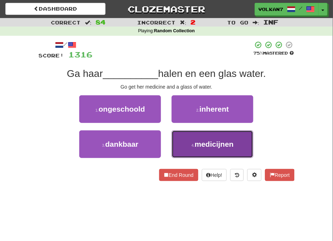
click at [208, 146] on span "medicijnen" at bounding box center [213, 144] width 39 height 8
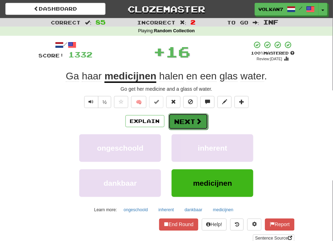
click at [192, 119] on button "Next" at bounding box center [188, 122] width 40 height 16
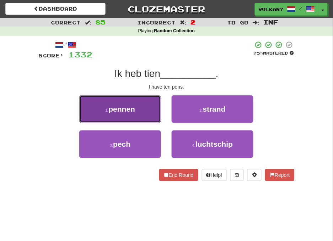
click at [137, 107] on button "1 . pennen" at bounding box center [120, 109] width 82 height 28
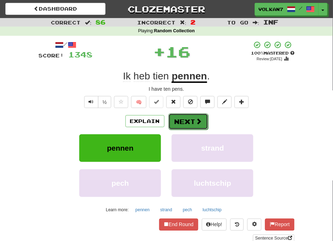
click at [177, 118] on button "Next" at bounding box center [188, 122] width 40 height 16
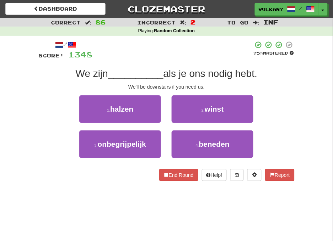
click at [192, 50] on div at bounding box center [173, 51] width 160 height 20
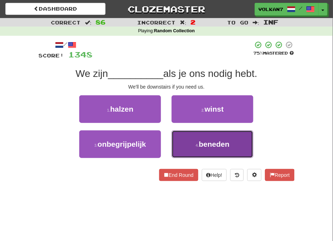
click at [209, 136] on button "4 . beneden" at bounding box center [212, 145] width 82 height 28
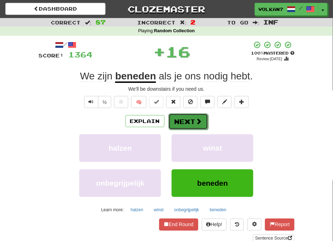
click at [187, 121] on button "Next" at bounding box center [188, 122] width 40 height 16
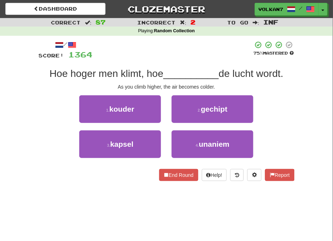
click at [196, 58] on div at bounding box center [173, 51] width 160 height 20
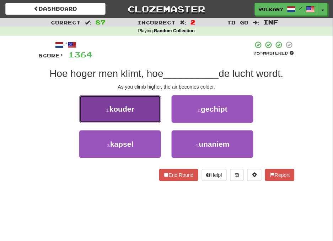
click at [148, 108] on button "1 . kouder" at bounding box center [120, 109] width 82 height 28
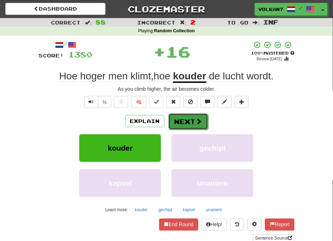
click at [187, 119] on button "Next" at bounding box center [188, 122] width 40 height 16
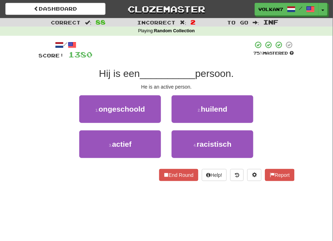
click at [201, 64] on div "/ Score: 1380 75 % Mastered Hij is een __________ persoon. He is an active pers…" at bounding box center [167, 111] width 256 height 141
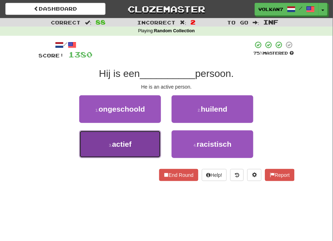
click at [148, 135] on button "3 . actief" at bounding box center [120, 145] width 82 height 28
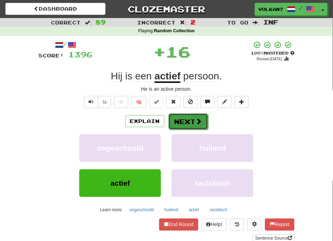
click at [193, 124] on button "Next" at bounding box center [188, 122] width 40 height 16
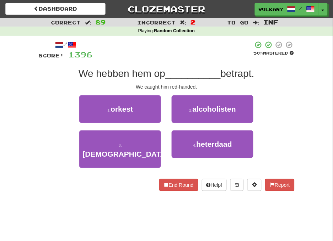
click at [207, 57] on div at bounding box center [173, 51] width 160 height 20
click at [207, 53] on div at bounding box center [173, 51] width 160 height 20
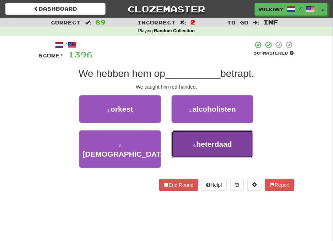
click at [214, 141] on span "heterdaad" at bounding box center [213, 144] width 35 height 8
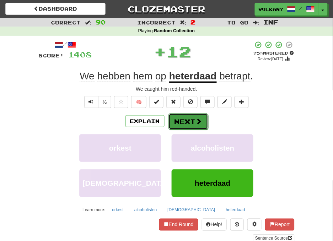
click at [189, 121] on button "Next" at bounding box center [188, 122] width 40 height 16
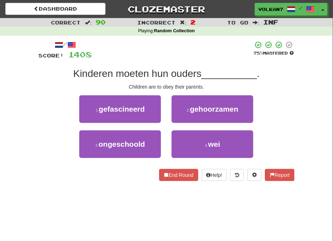
click at [184, 55] on div at bounding box center [172, 51] width 161 height 20
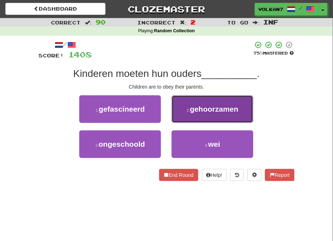
click at [208, 110] on span "gehoorzamen" at bounding box center [214, 109] width 49 height 8
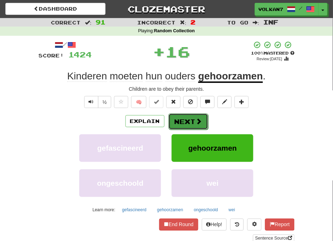
click at [190, 125] on button "Next" at bounding box center [188, 122] width 40 height 16
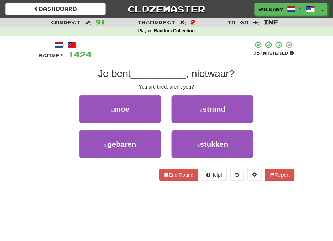
click at [185, 56] on div at bounding box center [172, 51] width 161 height 20
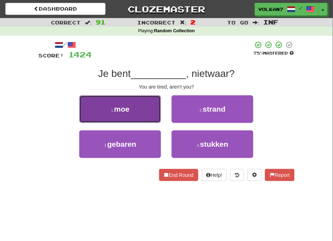
click at [139, 112] on button "1 . moe" at bounding box center [120, 109] width 82 height 28
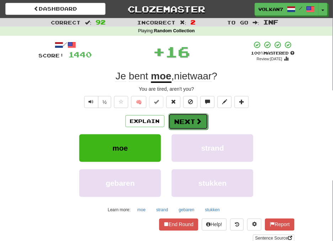
click at [183, 121] on button "Next" at bounding box center [188, 122] width 40 height 16
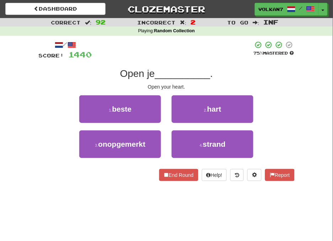
click at [186, 50] on div at bounding box center [172, 51] width 161 height 20
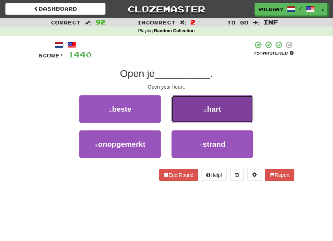
click at [209, 114] on button "2 . hart" at bounding box center [212, 109] width 82 height 28
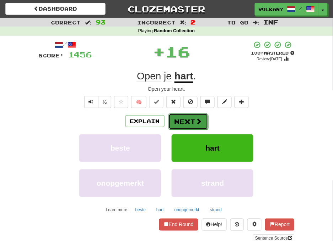
click at [198, 119] on span at bounding box center [199, 121] width 6 height 6
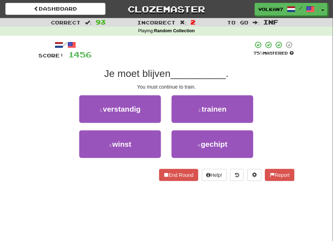
click at [201, 54] on div at bounding box center [172, 51] width 161 height 20
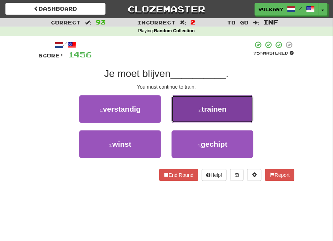
click at [203, 108] on span "trainen" at bounding box center [214, 109] width 25 height 8
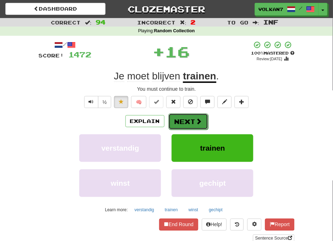
click at [186, 121] on button "Next" at bounding box center [188, 122] width 40 height 16
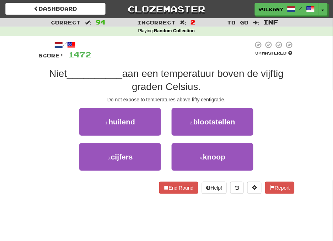
click at [197, 57] on div at bounding box center [172, 51] width 161 height 20
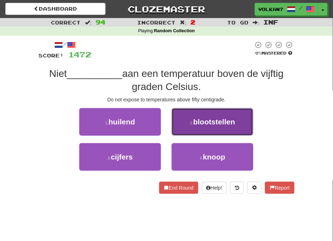
click at [206, 119] on span "blootstellen" at bounding box center [214, 122] width 42 height 8
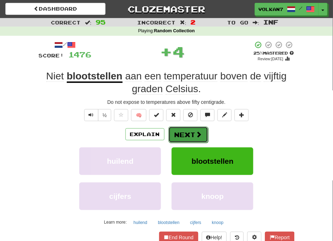
click at [188, 132] on button "Next" at bounding box center [188, 135] width 40 height 16
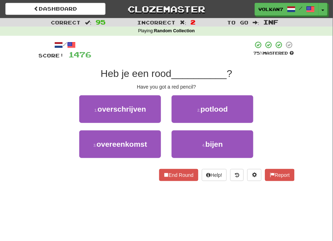
click at [185, 73] on span "__________" at bounding box center [198, 73] width 55 height 11
click at [200, 56] on div at bounding box center [172, 51] width 161 height 20
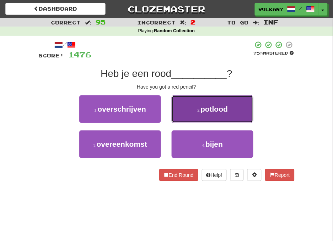
click at [201, 116] on button "2 . potlood" at bounding box center [212, 109] width 82 height 28
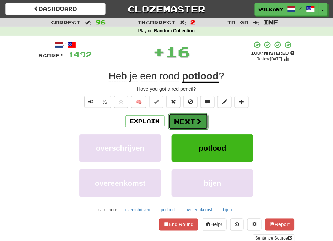
click at [193, 124] on button "Next" at bounding box center [188, 122] width 40 height 16
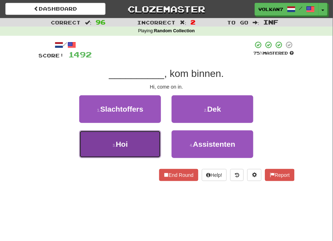
click at [150, 139] on button "3 . Hoi" at bounding box center [120, 145] width 82 height 28
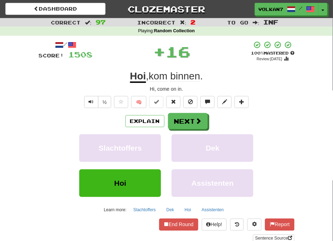
click at [179, 112] on div "/ Score: 1508 + 16 100 % Mastered Review: 2025-09-14 Hoi , kom binnen . Hi, com…" at bounding box center [167, 142] width 256 height 202
click at [173, 121] on button "Next" at bounding box center [188, 122] width 40 height 16
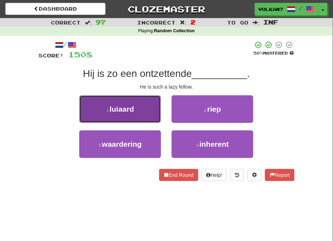
click at [137, 108] on button "1 . luiaard" at bounding box center [120, 109] width 82 height 28
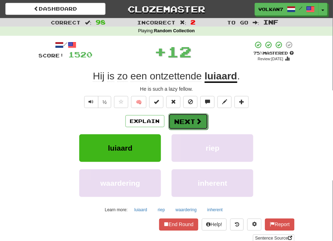
click at [185, 123] on button "Next" at bounding box center [188, 122] width 40 height 16
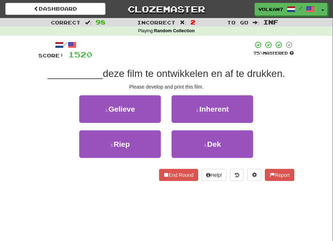
click at [180, 50] on div at bounding box center [173, 51] width 160 height 20
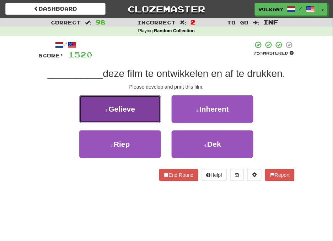
click at [128, 108] on span "Gelieve" at bounding box center [121, 109] width 27 height 8
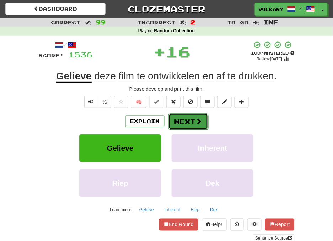
click at [192, 124] on button "Next" at bounding box center [188, 122] width 40 height 16
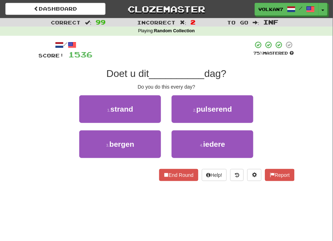
click at [191, 65] on div "/ Score: 1536 75 % Mastered Doet u dit __________ dag? Do you do this every day…" at bounding box center [167, 111] width 256 height 141
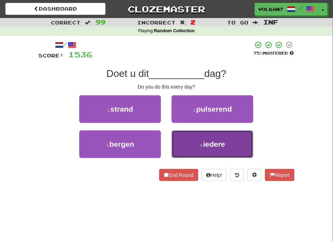
click at [183, 143] on button "4 . iedere" at bounding box center [212, 145] width 82 height 28
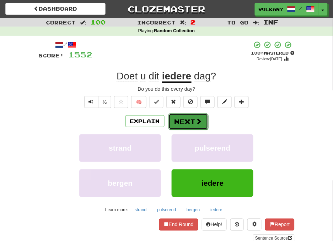
click at [187, 122] on button "Next" at bounding box center [188, 122] width 40 height 16
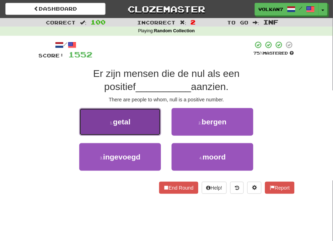
click at [143, 127] on button "1 . getal" at bounding box center [120, 122] width 82 height 28
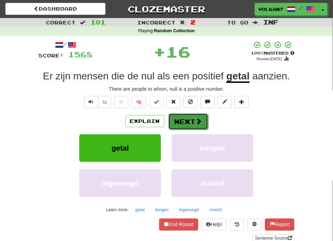
click at [191, 128] on button "Next" at bounding box center [188, 122] width 40 height 16
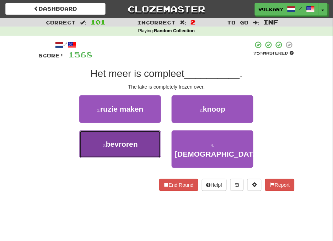
click at [139, 139] on button "3 . bevroren" at bounding box center [120, 145] width 82 height 28
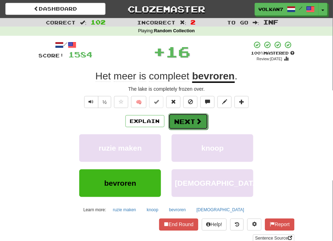
click at [183, 121] on button "Next" at bounding box center [188, 122] width 40 height 16
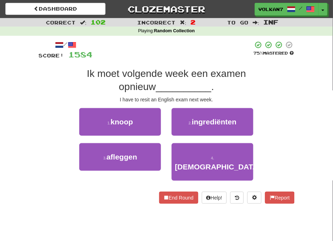
click at [198, 56] on div at bounding box center [173, 51] width 160 height 20
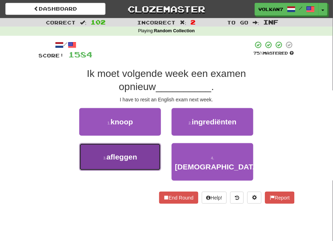
click at [137, 147] on button "3 . afleggen" at bounding box center [120, 157] width 82 height 28
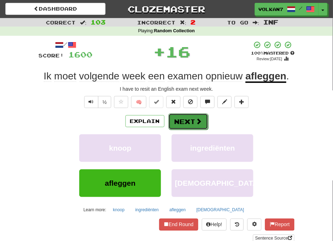
click at [190, 119] on button "Next" at bounding box center [188, 122] width 40 height 16
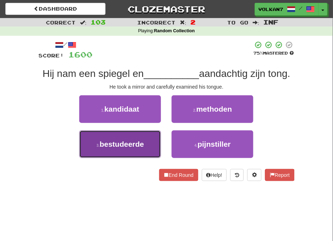
click at [141, 139] on button "3 . bestudeerde" at bounding box center [120, 145] width 82 height 28
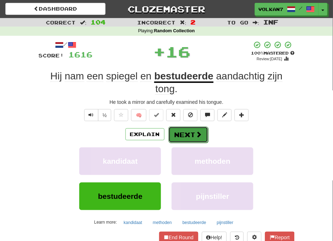
click at [198, 130] on button "Next" at bounding box center [188, 135] width 40 height 16
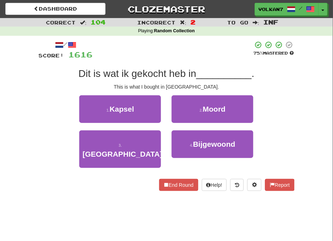
click at [196, 37] on div "/ Score: 1616 75 % Mastered Dit is wat ik gekocht heb in __________ . This is w…" at bounding box center [167, 118] width 256 height 165
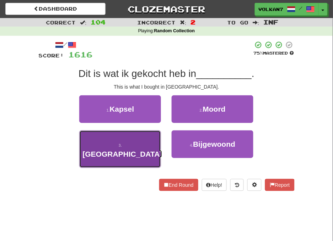
click at [133, 149] on button "3 . Spanje" at bounding box center [120, 150] width 82 height 38
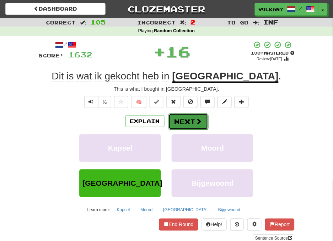
click at [180, 121] on button "Next" at bounding box center [188, 122] width 40 height 16
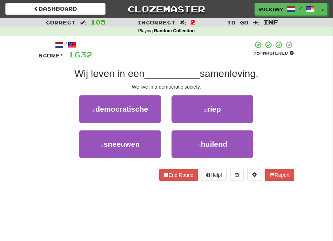
click at [196, 47] on div at bounding box center [173, 51] width 160 height 20
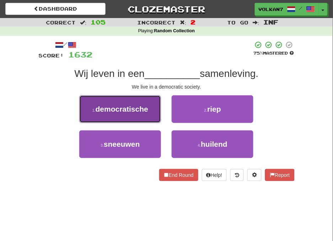
click at [137, 108] on span "democratische" at bounding box center [121, 109] width 53 height 8
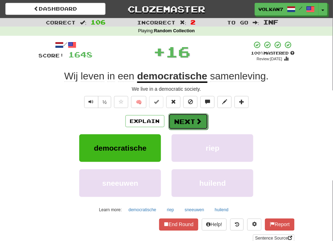
click at [186, 119] on button "Next" at bounding box center [188, 122] width 40 height 16
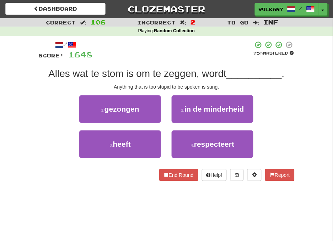
click at [193, 57] on div at bounding box center [173, 51] width 160 height 20
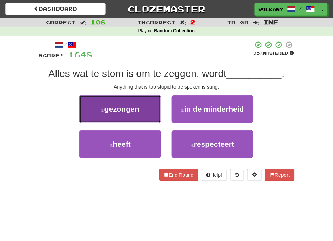
click at [147, 109] on button "1 . gezongen" at bounding box center [120, 109] width 82 height 28
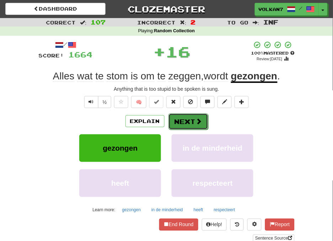
click at [176, 119] on button "Next" at bounding box center [188, 122] width 40 height 16
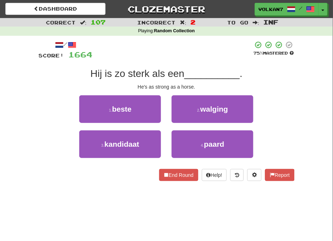
click at [182, 58] on div at bounding box center [173, 51] width 160 height 20
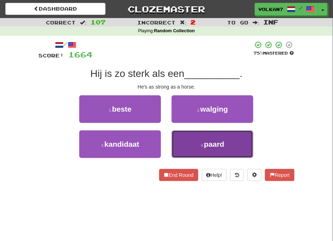
click at [199, 148] on button "4 . paard" at bounding box center [212, 145] width 82 height 28
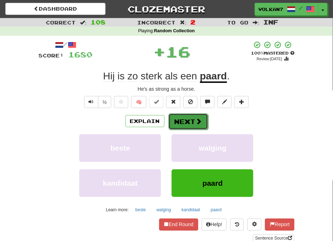
click at [185, 119] on button "Next" at bounding box center [188, 122] width 40 height 16
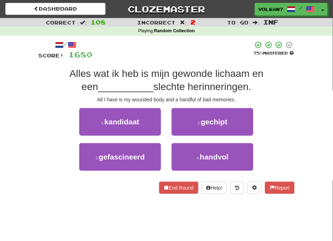
click at [189, 45] on div at bounding box center [173, 51] width 160 height 20
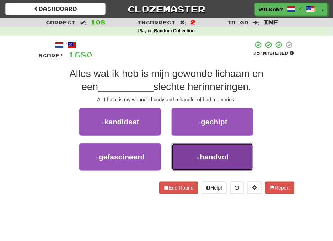
click at [198, 158] on small "4 ." at bounding box center [198, 158] width 3 height 4
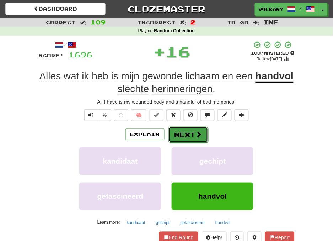
click at [191, 134] on button "Next" at bounding box center [188, 135] width 40 height 16
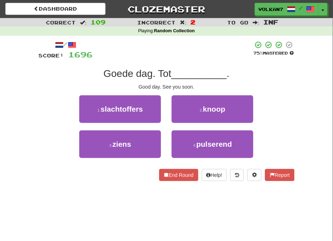
click at [197, 57] on div at bounding box center [173, 51] width 160 height 20
click at [197, 54] on div at bounding box center [173, 51] width 160 height 20
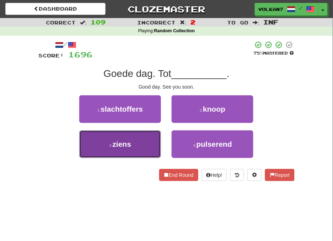
click at [151, 134] on button "3 . ziens" at bounding box center [120, 145] width 82 height 28
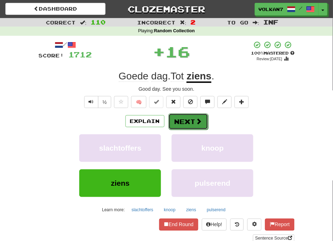
click at [173, 117] on button "Next" at bounding box center [188, 122] width 40 height 16
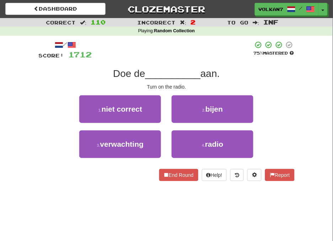
click at [176, 56] on div at bounding box center [172, 51] width 161 height 20
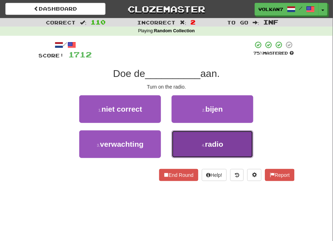
click at [199, 143] on button "4 . radio" at bounding box center [212, 145] width 82 height 28
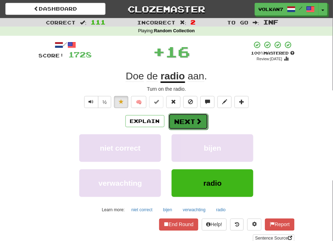
click at [181, 121] on button "Next" at bounding box center [188, 122] width 40 height 16
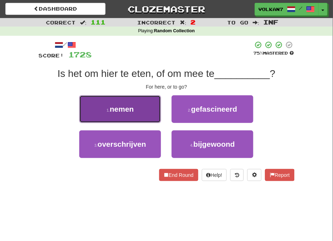
click at [140, 103] on button "1 . nemen" at bounding box center [120, 109] width 82 height 28
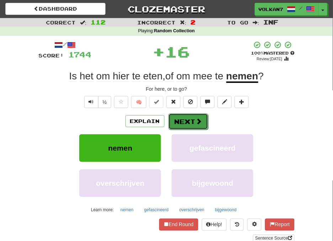
click at [175, 121] on button "Next" at bounding box center [188, 122] width 40 height 16
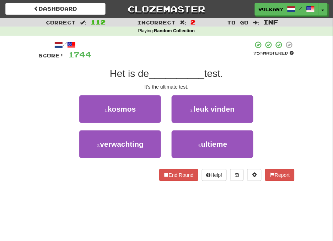
click at [186, 42] on div at bounding box center [172, 51] width 161 height 20
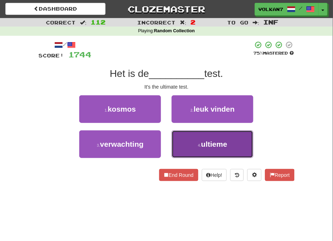
click at [193, 147] on button "4 . ultieme" at bounding box center [212, 145] width 82 height 28
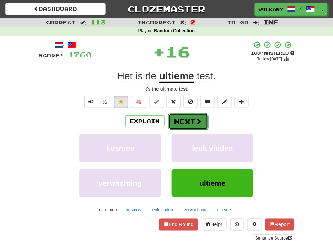
click at [179, 123] on button "Next" at bounding box center [188, 122] width 40 height 16
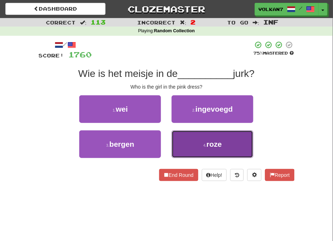
click at [197, 141] on button "4 . roze" at bounding box center [212, 145] width 82 height 28
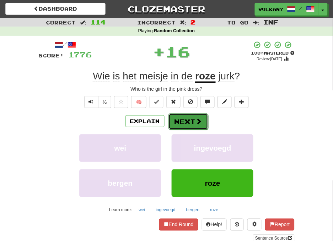
click at [192, 117] on button "Next" at bounding box center [188, 122] width 40 height 16
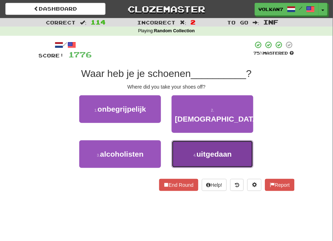
click at [213, 150] on span "uitgedaan" at bounding box center [213, 154] width 35 height 8
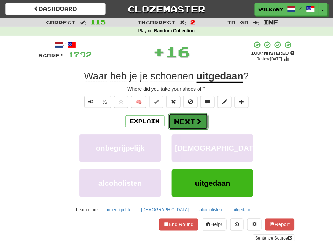
click at [189, 117] on button "Next" at bounding box center [188, 122] width 40 height 16
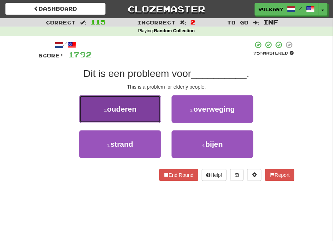
click at [142, 115] on button "1 . ouderen" at bounding box center [120, 109] width 82 height 28
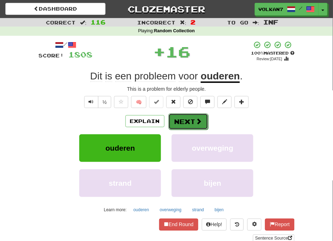
click at [180, 123] on button "Next" at bounding box center [188, 122] width 40 height 16
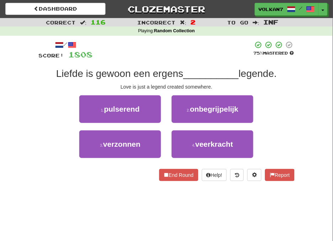
click at [186, 55] on div at bounding box center [173, 51] width 160 height 20
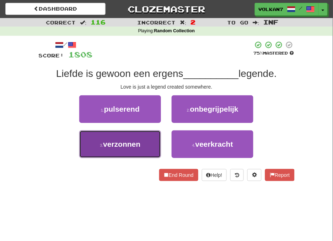
click at [147, 140] on button "3 . verzonnen" at bounding box center [120, 145] width 82 height 28
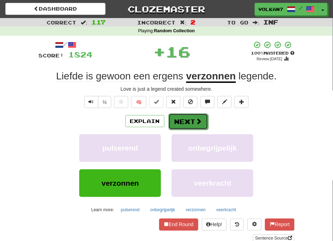
click at [203, 115] on button "Next" at bounding box center [188, 122] width 40 height 16
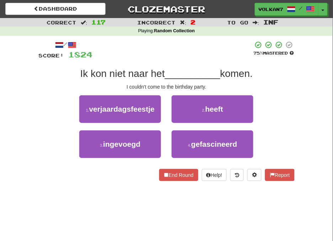
click at [186, 60] on div "/ Score: 1824 75 % Mastered Ik kon niet naar het __________ komen. I couldn't c…" at bounding box center [167, 111] width 256 height 141
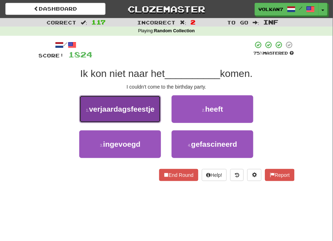
click at [149, 107] on span "verjaardagsfeestje" at bounding box center [121, 109] width 65 height 8
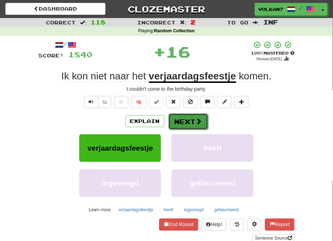
click at [185, 119] on button "Next" at bounding box center [188, 122] width 40 height 16
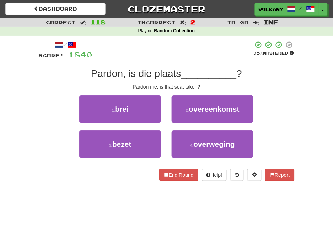
click at [180, 57] on div at bounding box center [173, 51] width 160 height 20
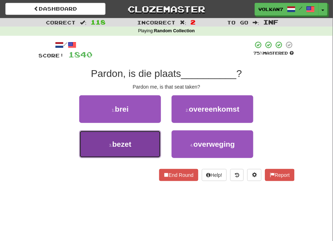
click at [139, 143] on button "3 . bezet" at bounding box center [120, 145] width 82 height 28
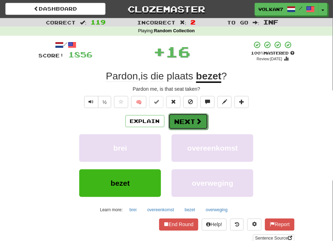
click at [175, 122] on button "Next" at bounding box center [188, 122] width 40 height 16
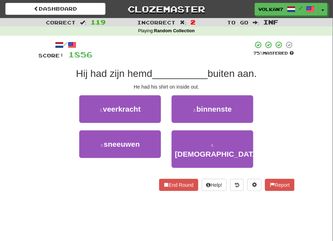
click at [186, 60] on div "/ Score: 1856 75 % Mastered Hij had zijn hemd __________ buiten aan. He had his…" at bounding box center [167, 116] width 256 height 150
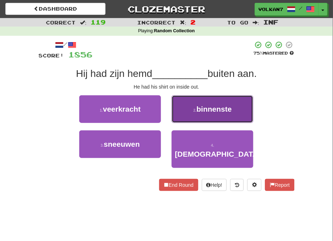
click at [194, 111] on small "2 ." at bounding box center [194, 110] width 3 height 4
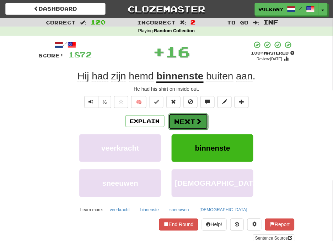
click at [190, 115] on button "Next" at bounding box center [188, 122] width 40 height 16
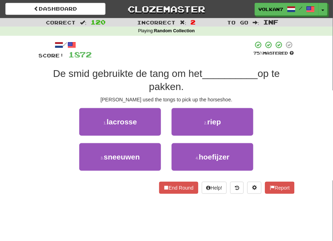
click at [197, 79] on span "De smid gebruikte de tang om het" at bounding box center [127, 73] width 149 height 11
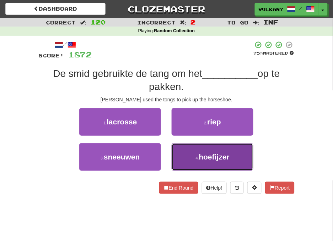
click at [215, 147] on button "4 . hoefijzer" at bounding box center [212, 157] width 82 height 28
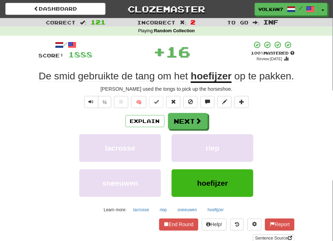
click at [199, 131] on div "Explain Next lacrosse riep sneeuwen hoefijzer Learn more: lacrosse riep sneeuwe…" at bounding box center [167, 164] width 256 height 102
click at [198, 122] on span at bounding box center [199, 121] width 6 height 6
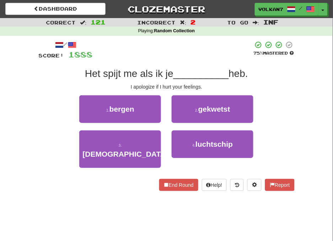
click at [203, 56] on div at bounding box center [173, 51] width 160 height 20
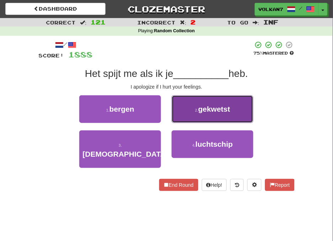
click at [203, 111] on span "gekwetst" at bounding box center [214, 109] width 32 height 8
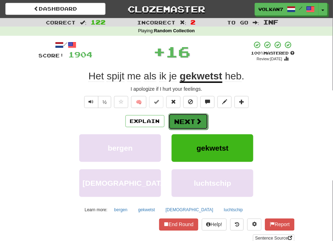
click at [182, 117] on button "Next" at bounding box center [188, 122] width 40 height 16
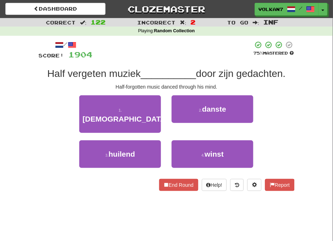
click at [185, 64] on div "/ Score: 1904 75 % Mastered Half vergeten muziek __________ door zijn gedachten…" at bounding box center [167, 116] width 256 height 150
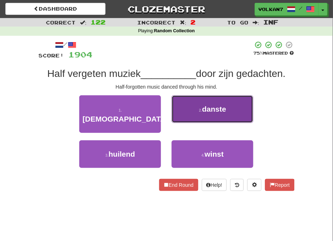
click at [197, 113] on button "2 . danste" at bounding box center [212, 109] width 82 height 28
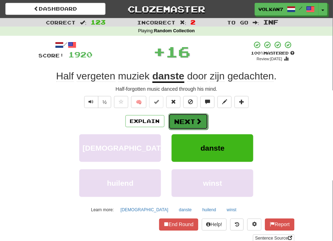
click at [183, 119] on button "Next" at bounding box center [188, 122] width 40 height 16
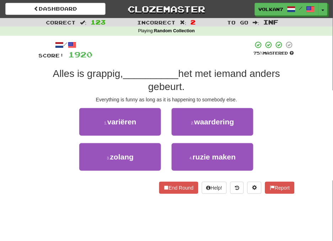
click at [203, 45] on div at bounding box center [173, 51] width 160 height 20
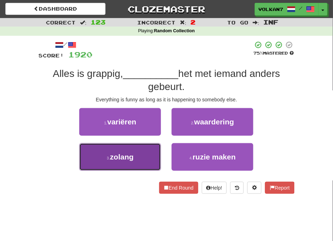
click at [141, 155] on button "3 . zolang" at bounding box center [120, 157] width 82 height 28
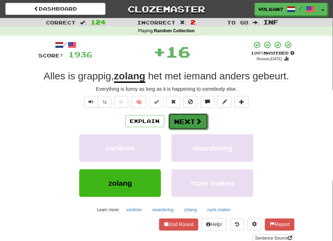
click at [182, 122] on button "Next" at bounding box center [188, 122] width 40 height 16
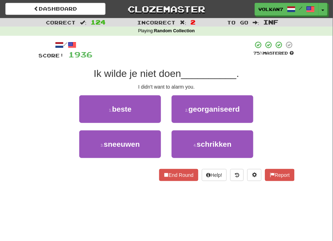
click at [191, 43] on div at bounding box center [173, 51] width 160 height 20
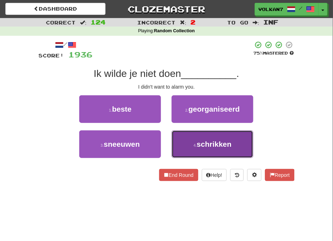
click at [200, 143] on span "schrikken" at bounding box center [214, 144] width 35 height 8
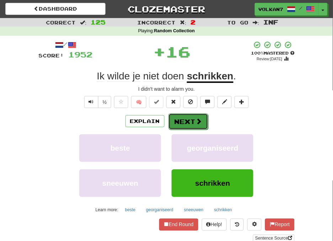
click at [190, 121] on button "Next" at bounding box center [188, 122] width 40 height 16
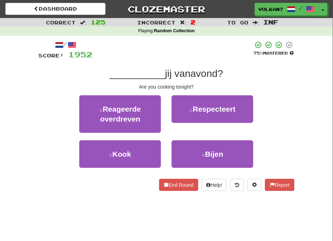
click at [191, 55] on div at bounding box center [173, 51] width 160 height 20
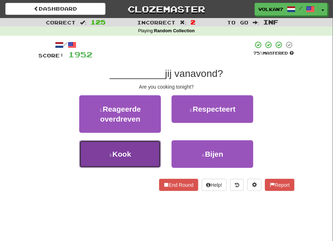
click at [148, 150] on button "3 . Kook" at bounding box center [120, 155] width 82 height 28
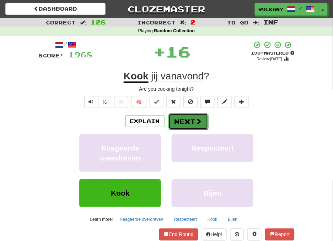
click at [185, 125] on button "Next" at bounding box center [188, 122] width 40 height 16
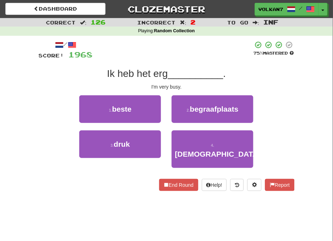
click at [201, 57] on div at bounding box center [173, 51] width 160 height 20
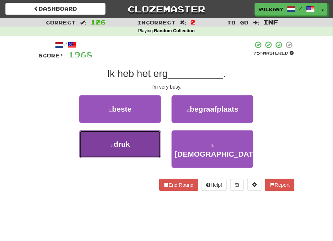
click at [152, 146] on button "3 . druk" at bounding box center [120, 145] width 82 height 28
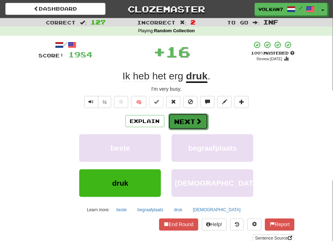
click at [180, 123] on button "Next" at bounding box center [188, 122] width 40 height 16
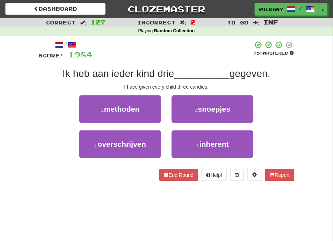
click at [194, 62] on div "/ Score: 1984 75 % Mastered Ik heb aan ieder kind drie __________ gegeven. I ha…" at bounding box center [167, 111] width 256 height 141
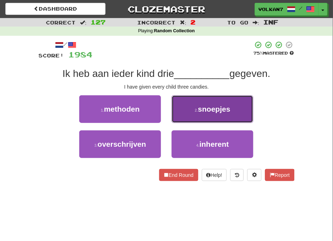
click at [194, 114] on button "2 . snoepjes" at bounding box center [212, 109] width 82 height 28
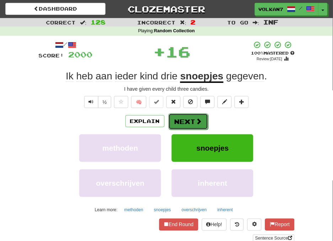
click at [189, 127] on button "Next" at bounding box center [188, 122] width 40 height 16
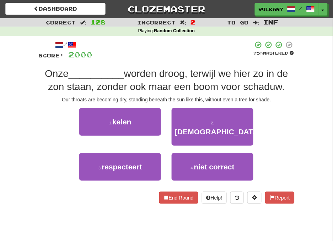
click at [187, 43] on div at bounding box center [173, 51] width 160 height 20
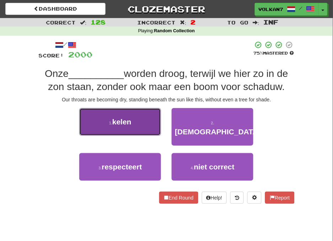
click at [147, 123] on button "1 . kelen" at bounding box center [120, 122] width 82 height 28
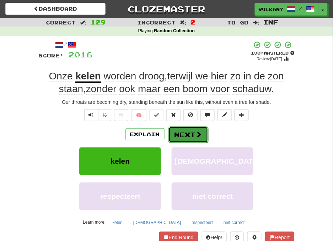
click at [193, 129] on button "Next" at bounding box center [188, 135] width 40 height 16
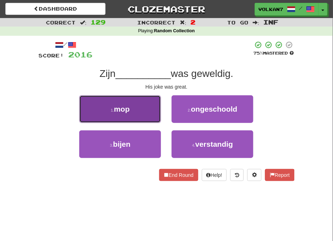
click at [156, 109] on button "1 . mop" at bounding box center [120, 109] width 82 height 28
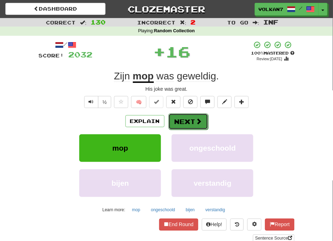
click at [178, 122] on button "Next" at bounding box center [188, 122] width 40 height 16
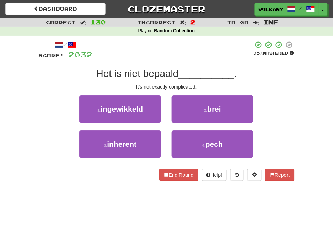
click at [191, 55] on div at bounding box center [173, 51] width 160 height 20
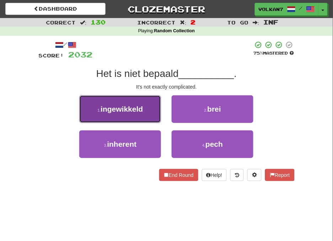
click at [148, 106] on button "1 . ingewikkeld" at bounding box center [120, 109] width 82 height 28
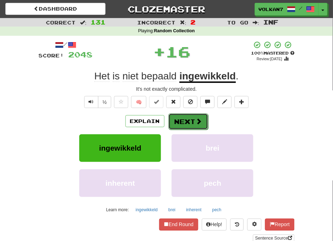
click at [187, 119] on button "Next" at bounding box center [188, 122] width 40 height 16
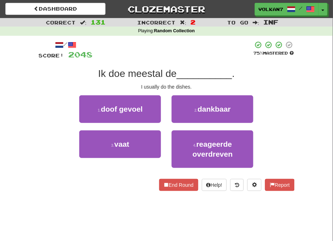
click at [185, 58] on div at bounding box center [173, 51] width 160 height 20
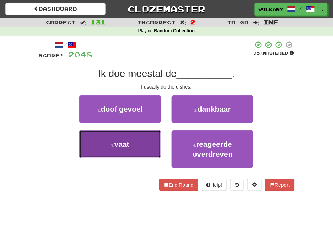
click at [146, 145] on button "3 . vaat" at bounding box center [120, 145] width 82 height 28
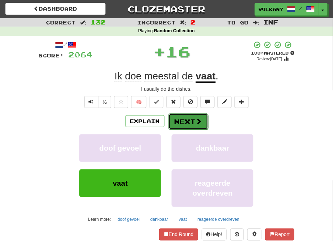
click at [175, 125] on button "Next" at bounding box center [188, 122] width 40 height 16
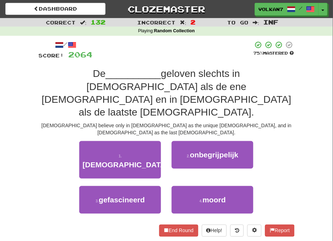
click at [189, 54] on div at bounding box center [173, 51] width 160 height 20
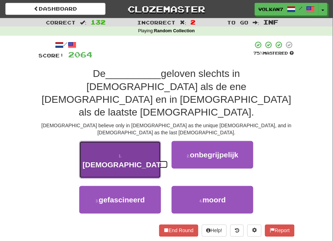
click at [136, 161] on span "moslims" at bounding box center [125, 165] width 86 height 8
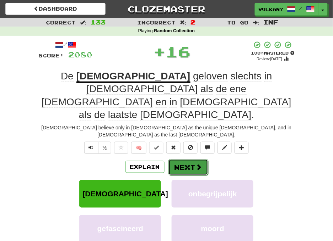
click at [191, 159] on button "Next" at bounding box center [188, 167] width 40 height 16
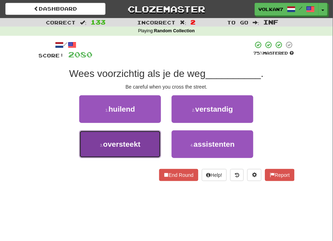
click at [157, 137] on button "3 . oversteekt" at bounding box center [120, 145] width 82 height 28
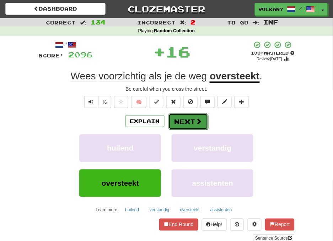
click at [190, 116] on button "Next" at bounding box center [188, 122] width 40 height 16
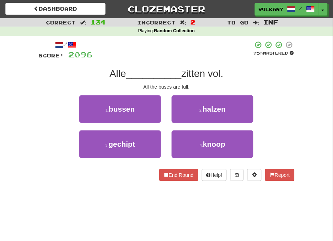
click at [197, 55] on div at bounding box center [173, 51] width 160 height 20
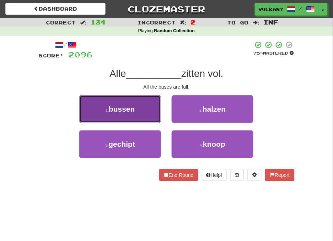
click at [150, 109] on button "1 . bussen" at bounding box center [120, 109] width 82 height 28
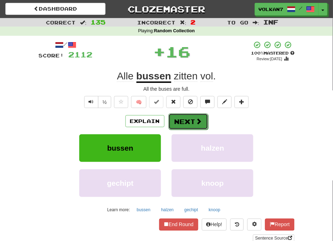
click at [174, 116] on button "Next" at bounding box center [188, 122] width 40 height 16
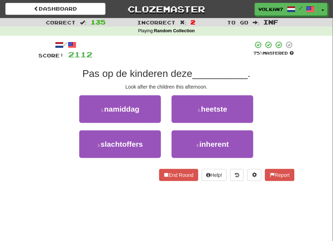
click at [185, 58] on div at bounding box center [173, 51] width 160 height 20
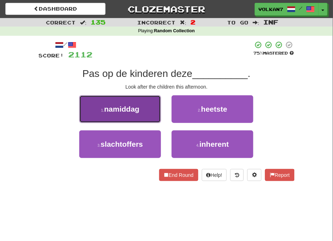
click at [139, 111] on span "namiddag" at bounding box center [121, 109] width 35 height 8
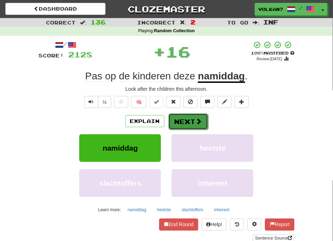
click at [177, 122] on button "Next" at bounding box center [188, 122] width 40 height 16
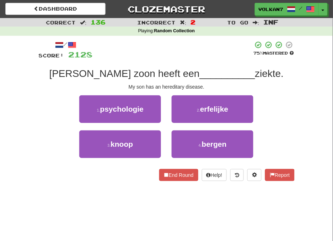
click at [187, 65] on div "/ Score: 2128 75 % Mastered Mijn zoon heeft een __________ ziekte. My son has a…" at bounding box center [167, 111] width 256 height 141
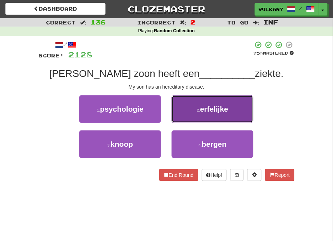
click at [206, 114] on button "2 . erfelijke" at bounding box center [212, 109] width 82 height 28
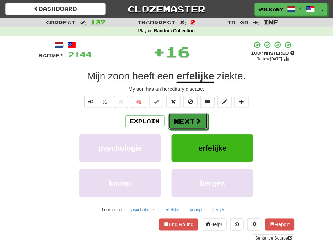
click at [190, 116] on button "Next" at bounding box center [188, 121] width 40 height 16
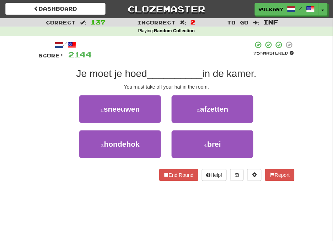
click at [199, 64] on div "/ Score: 2144 75 % Mastered Je moet je hoed __________ in de kamer. You must ta…" at bounding box center [167, 111] width 256 height 141
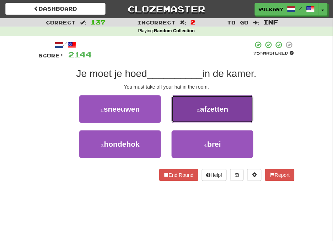
click at [188, 114] on button "2 . afzetten" at bounding box center [212, 109] width 82 height 28
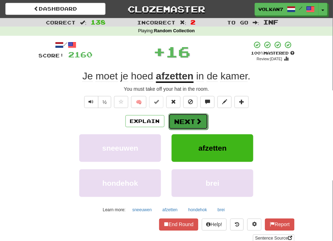
click at [189, 120] on button "Next" at bounding box center [188, 122] width 40 height 16
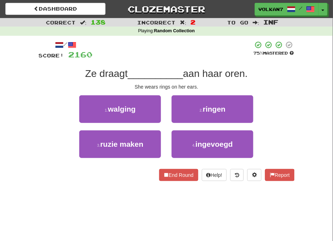
click at [182, 60] on div "/ Score: 2160 75 % Mastered Ze draagt __________ aan haar oren. She wears rings…" at bounding box center [167, 111] width 256 height 141
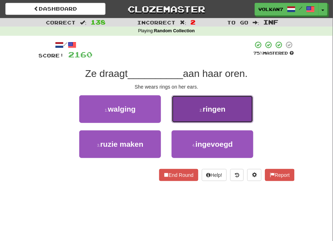
click at [203, 110] on span "ringen" at bounding box center [214, 109] width 23 height 8
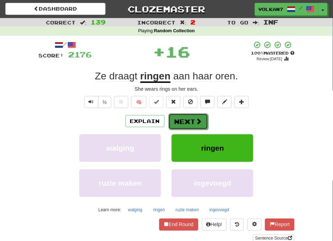
click at [198, 114] on button "Next" at bounding box center [188, 122] width 40 height 16
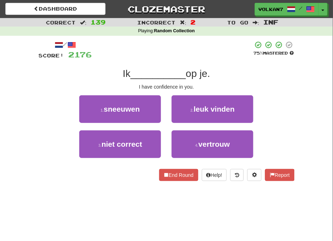
click at [194, 44] on div at bounding box center [172, 51] width 161 height 20
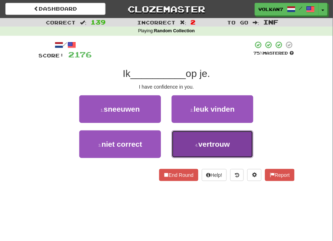
click at [181, 145] on button "4 . vertrouw" at bounding box center [212, 145] width 82 height 28
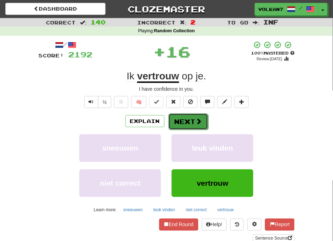
click at [185, 121] on button "Next" at bounding box center [188, 122] width 40 height 16
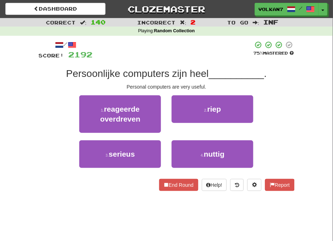
click at [187, 62] on div "/ Score: 2192 75 % Mastered Persoonlijke computers zijn heel __________ . Perso…" at bounding box center [167, 116] width 256 height 150
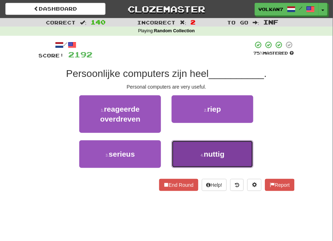
click at [192, 151] on button "4 . nuttig" at bounding box center [212, 155] width 82 height 28
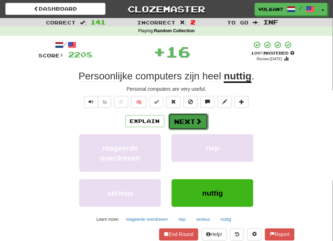
click at [180, 122] on button "Next" at bounding box center [188, 122] width 40 height 16
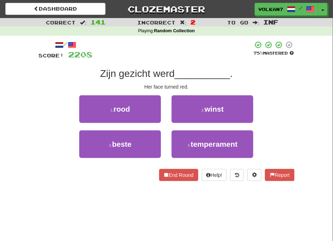
click at [190, 59] on div at bounding box center [173, 51] width 160 height 20
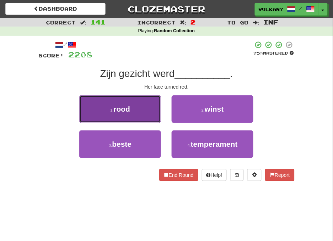
click at [152, 105] on button "1 . rood" at bounding box center [120, 109] width 82 height 28
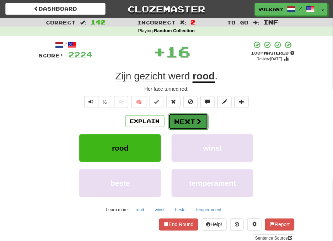
click at [186, 119] on button "Next" at bounding box center [188, 122] width 40 height 16
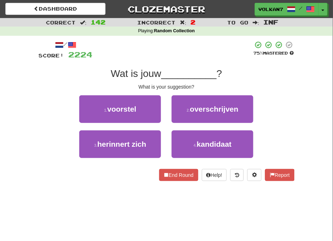
click at [191, 56] on div at bounding box center [173, 51] width 160 height 20
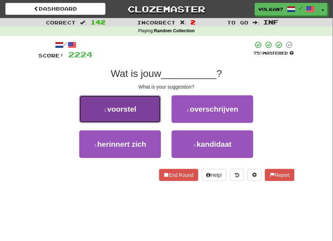
click at [148, 111] on button "1 . voorstel" at bounding box center [120, 109] width 82 height 28
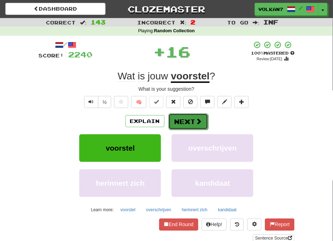
click at [186, 121] on button "Next" at bounding box center [188, 122] width 40 height 16
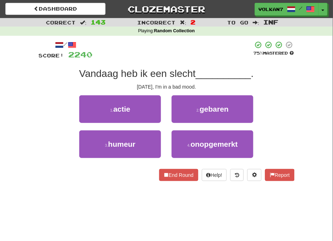
click at [182, 61] on div "/ Score: 2240 75 % Mastered Vandaag heb ik een slecht __________ . Today, I'm i…" at bounding box center [167, 111] width 256 height 141
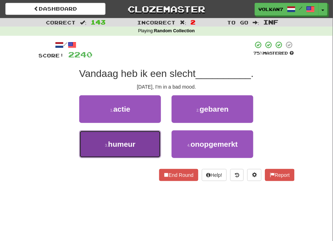
click at [146, 137] on button "3 . humeur" at bounding box center [120, 145] width 82 height 28
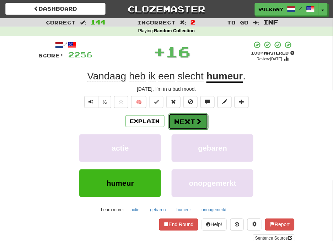
click at [180, 120] on button "Next" at bounding box center [188, 122] width 40 height 16
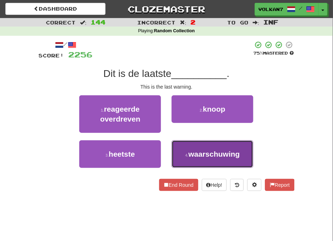
click at [205, 154] on span "waarschuwing" at bounding box center [213, 154] width 51 height 8
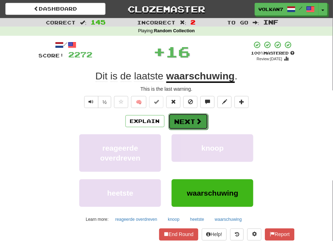
click at [191, 122] on button "Next" at bounding box center [188, 122] width 40 height 16
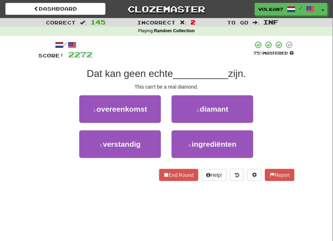
click at [194, 57] on div at bounding box center [173, 51] width 160 height 20
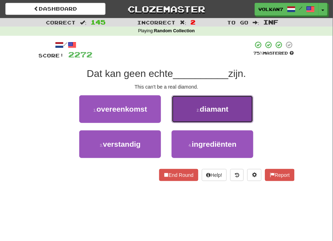
click at [201, 111] on span "diamant" at bounding box center [214, 109] width 29 height 8
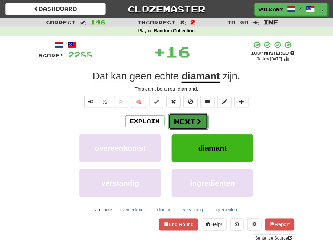
click at [189, 121] on button "Next" at bounding box center [188, 122] width 40 height 16
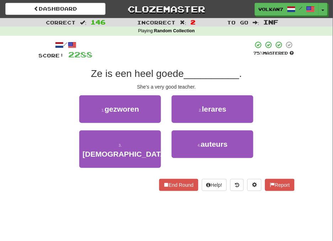
click at [193, 48] on div at bounding box center [173, 51] width 160 height 20
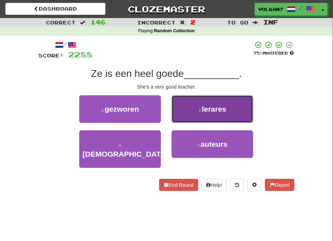
click at [197, 117] on button "2 . lerares" at bounding box center [212, 109] width 82 height 28
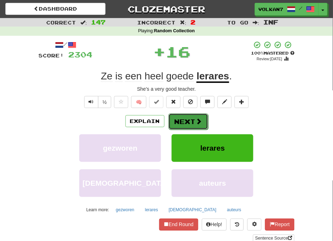
click at [192, 119] on button "Next" at bounding box center [188, 122] width 40 height 16
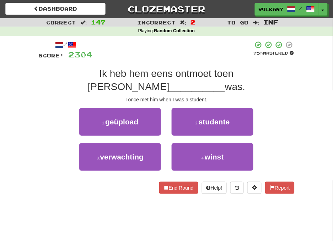
click at [203, 51] on div at bounding box center [173, 51] width 160 height 20
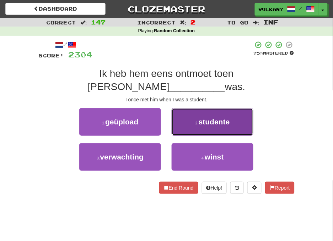
click at [191, 113] on button "2 . studente" at bounding box center [212, 122] width 82 height 28
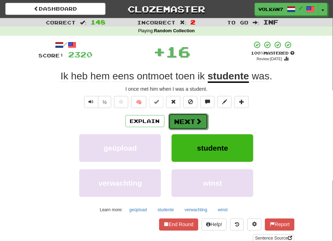
click at [189, 118] on button "Next" at bounding box center [188, 122] width 40 height 16
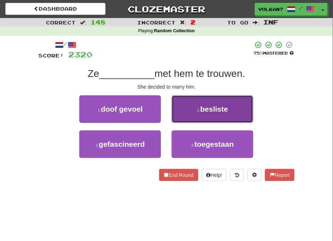
click at [199, 106] on button "2 . besliste" at bounding box center [212, 109] width 82 height 28
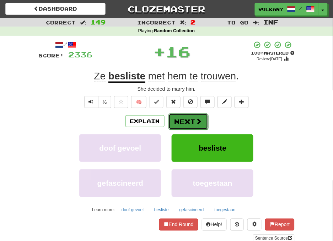
click at [186, 121] on button "Next" at bounding box center [188, 122] width 40 height 16
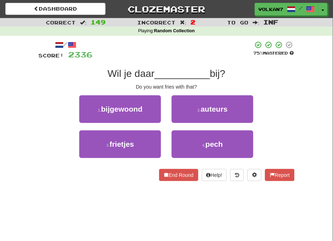
click at [192, 54] on div at bounding box center [173, 51] width 160 height 20
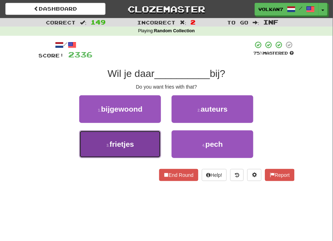
click at [136, 139] on button "3 . frietjes" at bounding box center [120, 145] width 82 height 28
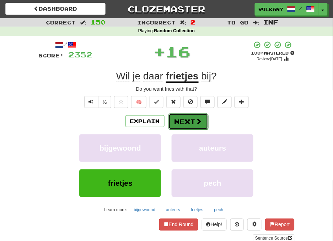
click at [180, 123] on button "Next" at bounding box center [188, 122] width 40 height 16
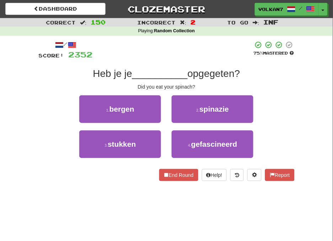
click at [188, 60] on div "/ Score: 2352 75 % Mastered Heb je je __________ opgegeten? Did you eat your sp…" at bounding box center [167, 111] width 256 height 141
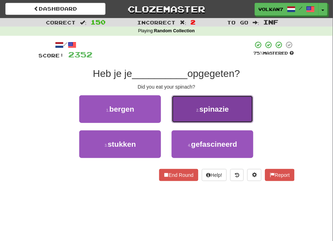
click at [200, 113] on button "2 . spinazie" at bounding box center [212, 109] width 82 height 28
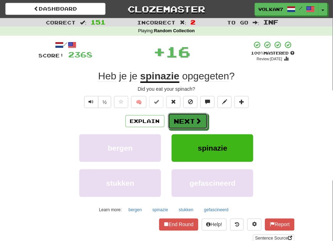
click at [187, 118] on button "Next" at bounding box center [188, 121] width 40 height 16
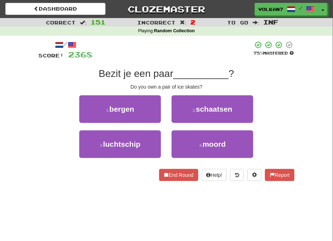
click at [189, 53] on div at bounding box center [173, 51] width 160 height 20
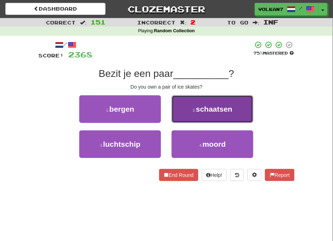
click at [198, 104] on button "2 . schaatsen" at bounding box center [212, 109] width 82 height 28
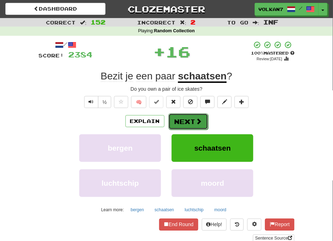
click at [189, 119] on button "Next" at bounding box center [188, 122] width 40 height 16
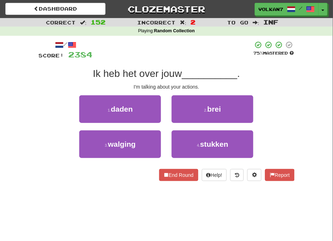
click at [192, 59] on div at bounding box center [173, 51] width 160 height 20
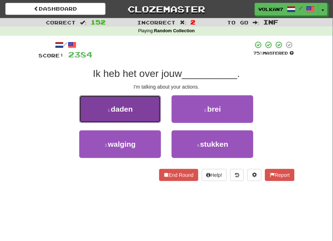
click at [141, 106] on button "1 . daden" at bounding box center [120, 109] width 82 height 28
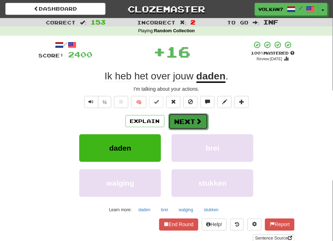
click at [182, 116] on button "Next" at bounding box center [188, 122] width 40 height 16
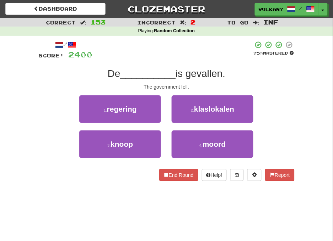
click at [183, 59] on div at bounding box center [173, 51] width 160 height 20
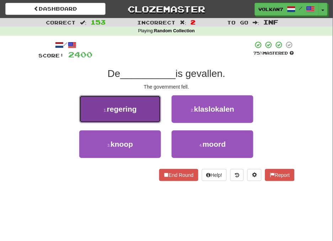
click at [132, 105] on span "regering" at bounding box center [122, 109] width 30 height 8
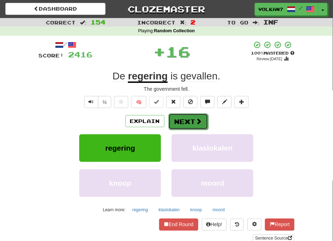
click at [191, 122] on button "Next" at bounding box center [188, 122] width 40 height 16
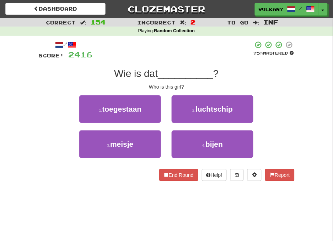
click at [177, 58] on div at bounding box center [173, 51] width 160 height 20
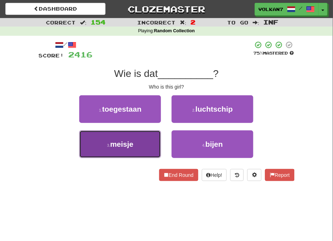
click at [137, 137] on button "3 . meisje" at bounding box center [120, 145] width 82 height 28
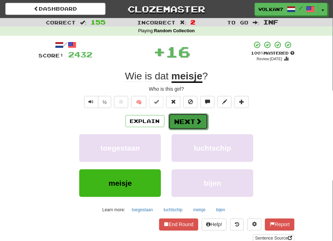
click at [174, 122] on button "Next" at bounding box center [188, 122] width 40 height 16
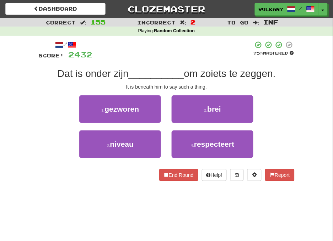
click at [175, 59] on div at bounding box center [173, 51] width 160 height 20
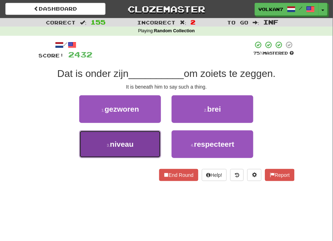
click at [139, 133] on button "3 . niveau" at bounding box center [120, 145] width 82 height 28
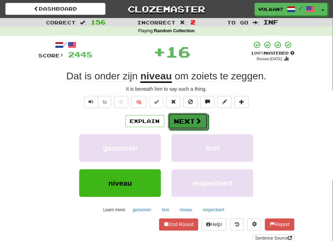
drag, startPoint x: 179, startPoint y: 123, endPoint x: 186, endPoint y: 65, distance: 57.9
click at [180, 122] on button "Next" at bounding box center [188, 121] width 40 height 16
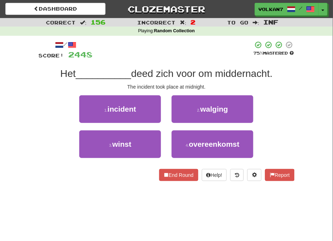
click at [190, 52] on div at bounding box center [173, 51] width 160 height 20
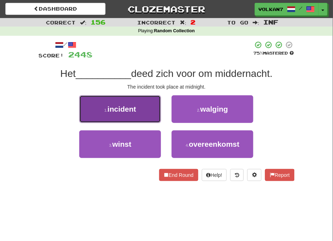
click at [141, 109] on button "1 . incident" at bounding box center [120, 109] width 82 height 28
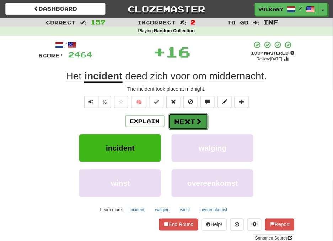
click at [178, 125] on button "Next" at bounding box center [188, 122] width 40 height 16
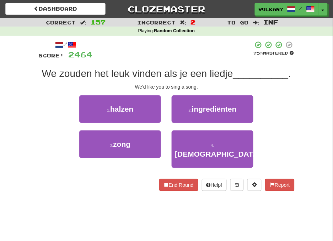
click at [186, 54] on div at bounding box center [173, 51] width 160 height 20
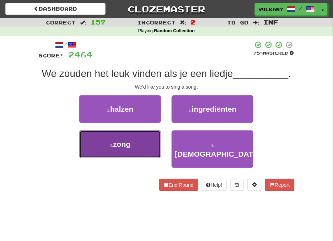
click at [145, 139] on button "3 . zong" at bounding box center [120, 145] width 82 height 28
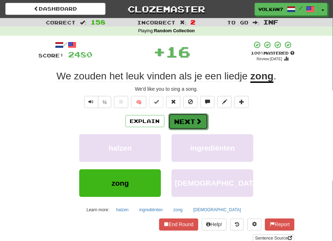
click at [186, 125] on button "Next" at bounding box center [188, 122] width 40 height 16
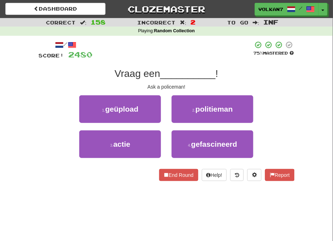
click at [184, 55] on div at bounding box center [173, 51] width 160 height 20
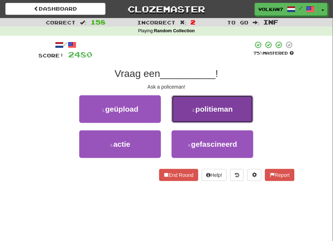
click at [196, 108] on span "politieman" at bounding box center [213, 109] width 37 height 8
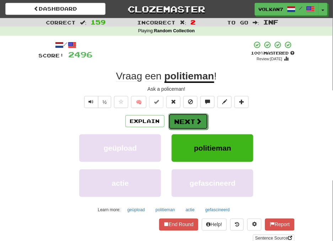
click at [198, 126] on button "Next" at bounding box center [188, 122] width 40 height 16
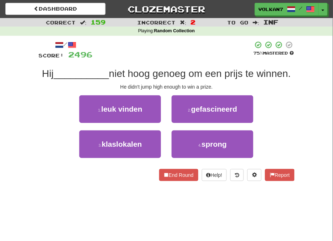
click at [187, 56] on div at bounding box center [173, 51] width 160 height 20
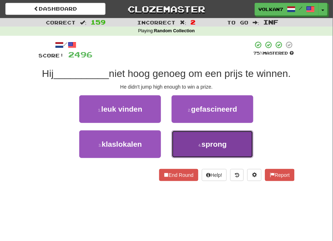
click at [200, 141] on button "4 . sprong" at bounding box center [212, 145] width 82 height 28
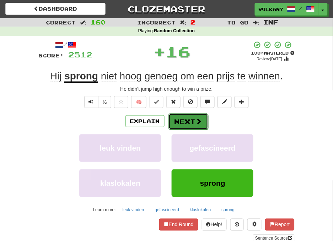
click at [177, 124] on button "Next" at bounding box center [188, 122] width 40 height 16
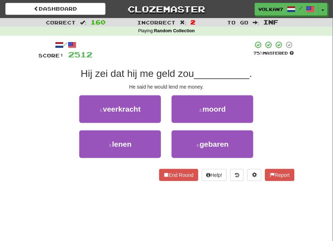
click at [182, 54] on div at bounding box center [173, 51] width 160 height 20
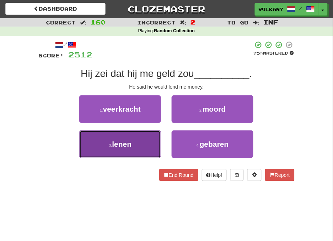
click at [121, 149] on button "3 . lenen" at bounding box center [120, 145] width 82 height 28
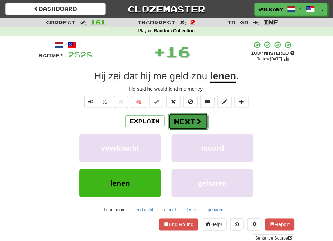
click at [190, 119] on button "Next" at bounding box center [188, 122] width 40 height 16
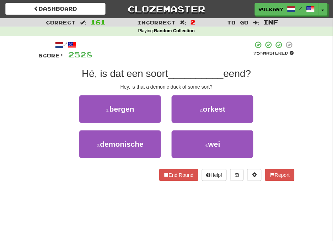
click at [193, 55] on div at bounding box center [173, 51] width 160 height 20
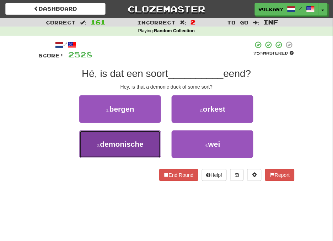
click at [142, 139] on button "3 . demonische" at bounding box center [120, 145] width 82 height 28
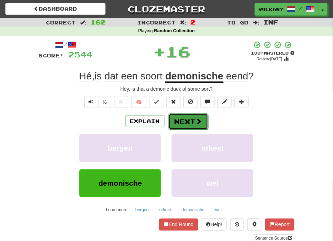
click at [187, 124] on button "Next" at bounding box center [188, 122] width 40 height 16
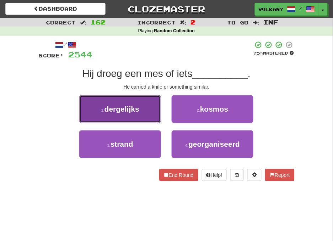
click at [139, 114] on button "1 . dergelijks" at bounding box center [120, 109] width 82 height 28
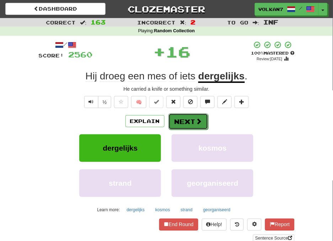
click at [185, 120] on button "Next" at bounding box center [188, 122] width 40 height 16
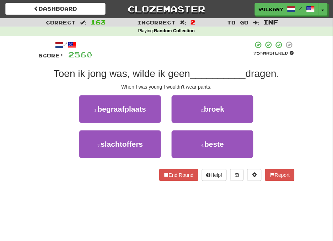
click at [170, 53] on div at bounding box center [173, 51] width 160 height 20
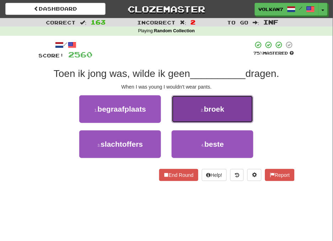
click at [194, 108] on button "2 . broek" at bounding box center [212, 109] width 82 height 28
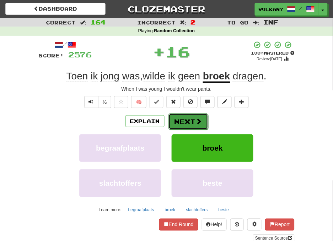
click at [186, 119] on button "Next" at bounding box center [188, 122] width 40 height 16
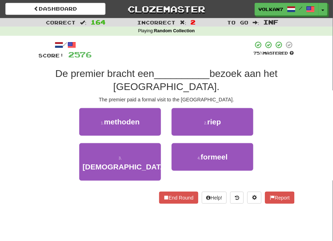
click at [189, 54] on div at bounding box center [172, 51] width 161 height 20
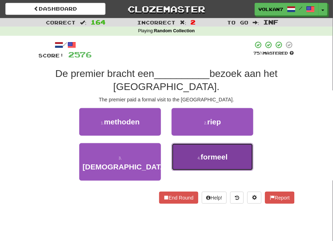
click at [189, 165] on button "4 . formeel" at bounding box center [212, 157] width 82 height 28
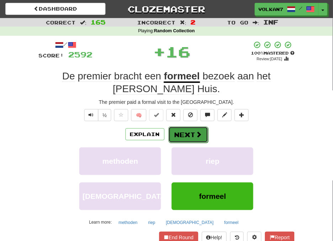
click at [184, 135] on button "Next" at bounding box center [188, 135] width 40 height 16
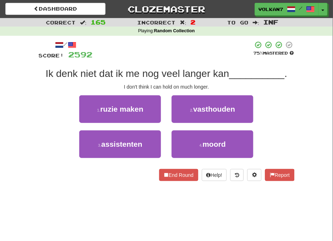
click at [188, 55] on div at bounding box center [173, 51] width 160 height 20
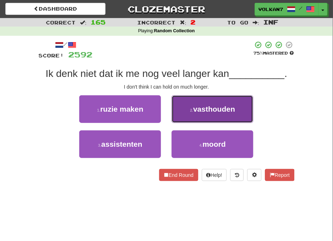
click at [187, 107] on button "2 . vasthouden" at bounding box center [212, 109] width 82 height 28
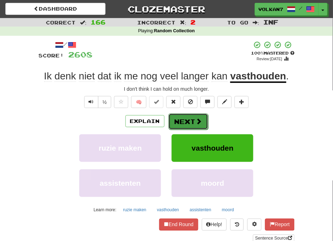
click at [201, 124] on span at bounding box center [199, 121] width 6 height 6
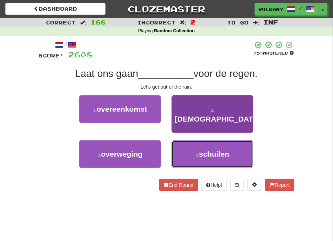
click at [192, 143] on button "4 . schuilen" at bounding box center [212, 155] width 82 height 28
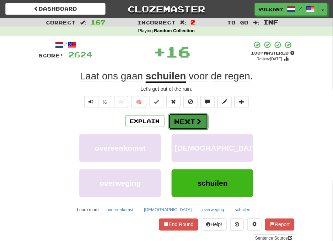
click at [188, 119] on button "Next" at bounding box center [188, 122] width 40 height 16
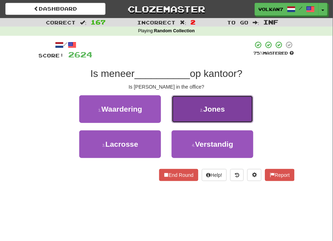
click at [195, 105] on button "2 . Jones" at bounding box center [212, 109] width 82 height 28
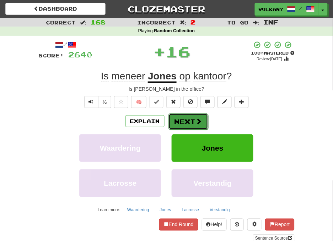
click at [183, 117] on button "Next" at bounding box center [188, 122] width 40 height 16
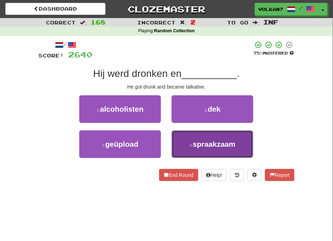
click at [209, 142] on span "spraakzaam" at bounding box center [214, 144] width 43 height 8
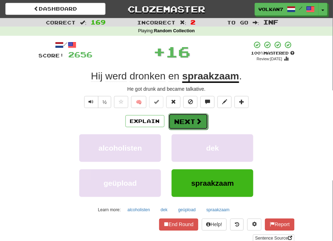
click at [192, 119] on button "Next" at bounding box center [188, 122] width 40 height 16
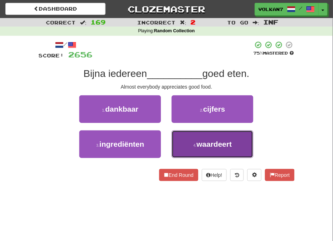
click at [229, 142] on span "waardeert" at bounding box center [213, 144] width 35 height 8
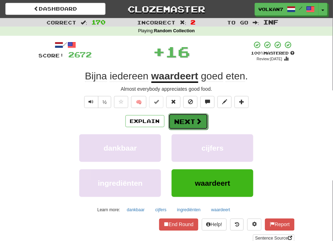
click at [197, 119] on span at bounding box center [199, 121] width 6 height 6
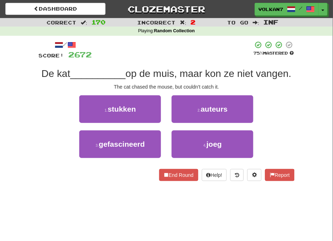
click at [183, 62] on div "/ Score: 2672 75 % Mastered De kat __________ op de muis, maar kon ze niet vang…" at bounding box center [167, 111] width 256 height 141
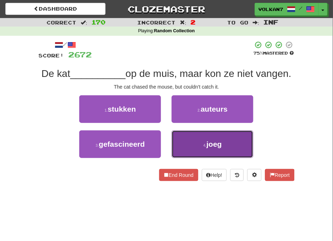
click at [191, 142] on button "4 . joeg" at bounding box center [212, 145] width 82 height 28
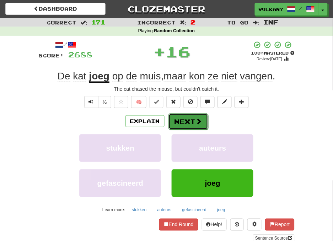
click at [189, 118] on button "Next" at bounding box center [188, 122] width 40 height 16
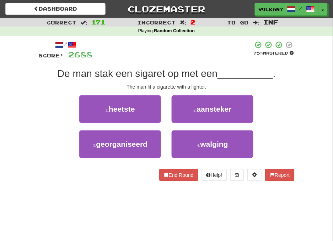
click at [196, 62] on div "/ Score: 2688 75 % Mastered De man stak een sigaret op met een __________ . The…" at bounding box center [167, 111] width 256 height 141
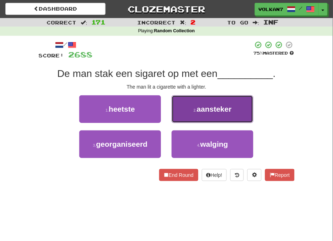
click at [207, 115] on button "2 . aansteker" at bounding box center [212, 109] width 82 height 28
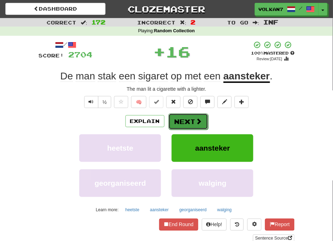
click at [198, 120] on span at bounding box center [199, 121] width 6 height 6
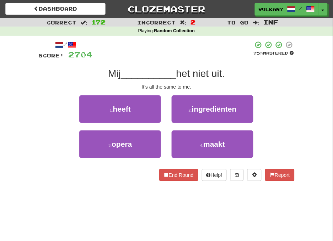
click at [202, 52] on div at bounding box center [173, 51] width 160 height 20
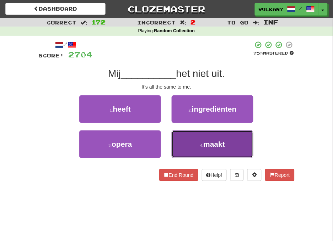
click at [201, 141] on button "4 . maakt" at bounding box center [212, 145] width 82 height 28
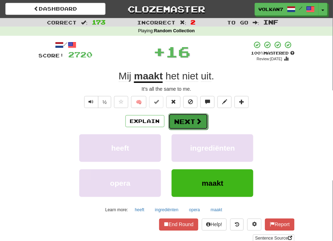
click at [191, 121] on button "Next" at bounding box center [188, 122] width 40 height 16
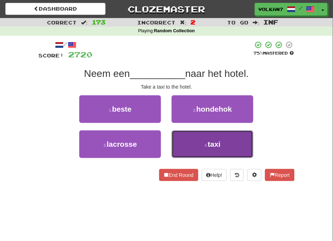
click at [211, 136] on button "4 . taxi" at bounding box center [212, 145] width 82 height 28
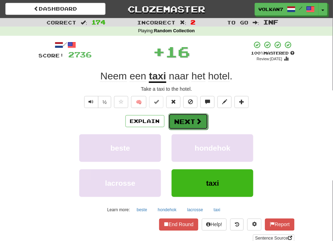
click at [196, 120] on span at bounding box center [199, 121] width 6 height 6
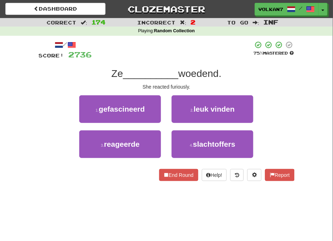
click at [192, 60] on div "/ Score: 2736 75 % Mastered Ze __________ woedend. She reacted furiously. 1 . g…" at bounding box center [167, 111] width 256 height 141
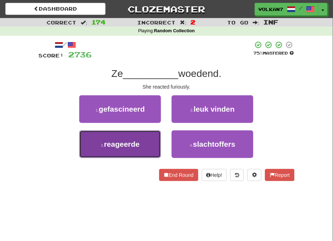
click at [143, 139] on button "3 . reageerde" at bounding box center [120, 145] width 82 height 28
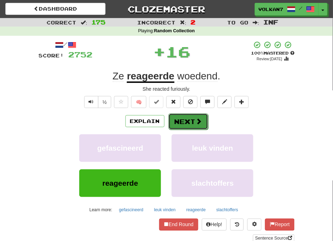
click at [174, 124] on button "Next" at bounding box center [188, 122] width 40 height 16
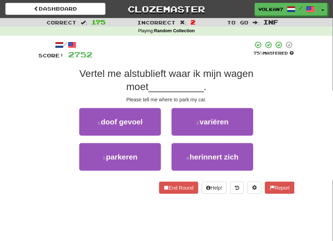
click at [177, 56] on div at bounding box center [173, 51] width 160 height 20
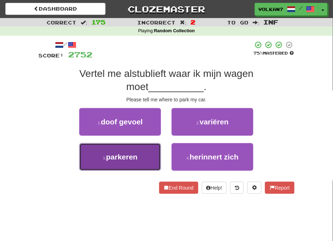
click at [149, 148] on button "3 . parkeren" at bounding box center [120, 157] width 82 height 28
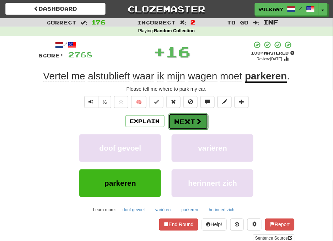
click at [180, 125] on button "Next" at bounding box center [188, 122] width 40 height 16
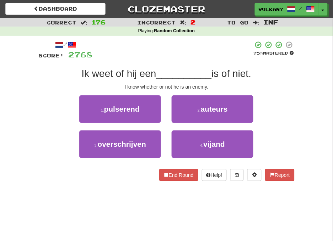
click at [179, 59] on div at bounding box center [173, 51] width 160 height 20
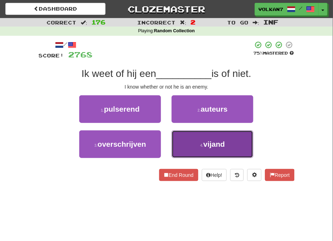
click at [196, 143] on button "4 . vijand" at bounding box center [212, 145] width 82 height 28
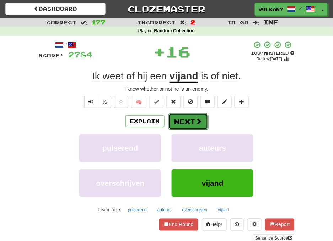
click at [189, 119] on button "Next" at bounding box center [188, 122] width 40 height 16
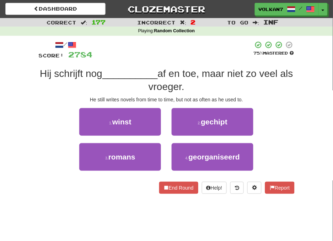
click at [185, 48] on div at bounding box center [173, 51] width 160 height 20
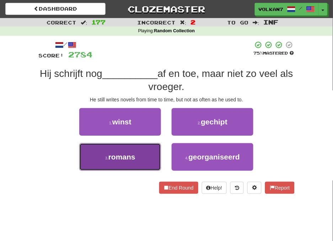
click at [146, 160] on button "3 . romans" at bounding box center [120, 157] width 82 height 28
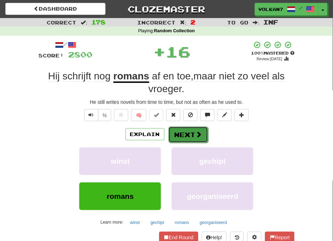
click at [193, 132] on button "Next" at bounding box center [188, 135] width 40 height 16
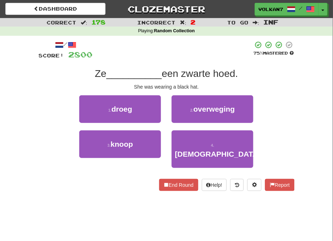
click at [188, 54] on div at bounding box center [173, 51] width 160 height 20
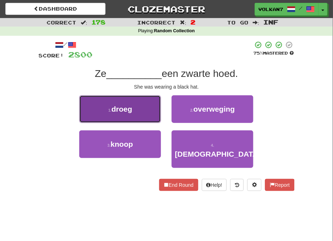
click at [144, 108] on button "1 . droeg" at bounding box center [120, 109] width 82 height 28
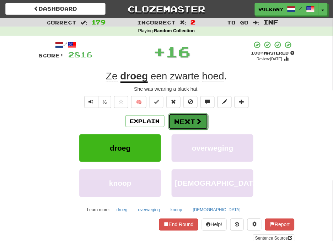
click at [179, 119] on button "Next" at bounding box center [188, 122] width 40 height 16
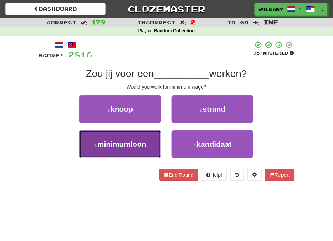
click at [140, 142] on span "minimumloon" at bounding box center [121, 144] width 49 height 8
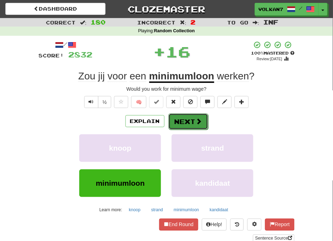
click at [183, 118] on button "Next" at bounding box center [188, 122] width 40 height 16
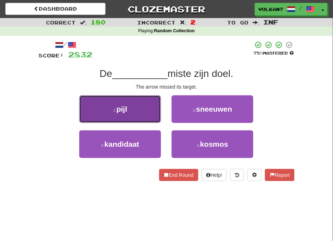
click at [141, 109] on button "1 . pijl" at bounding box center [120, 109] width 82 height 28
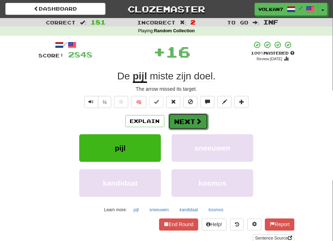
click at [171, 116] on button "Next" at bounding box center [188, 122] width 40 height 16
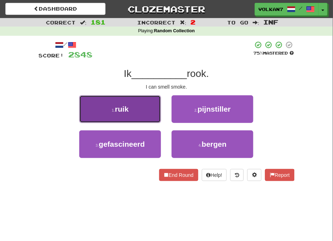
click at [140, 108] on button "1 . ruik" at bounding box center [120, 109] width 82 height 28
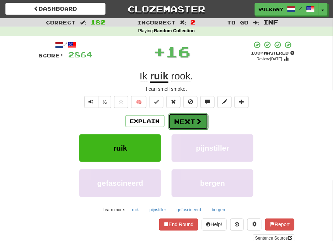
click at [185, 116] on button "Next" at bounding box center [188, 122] width 40 height 16
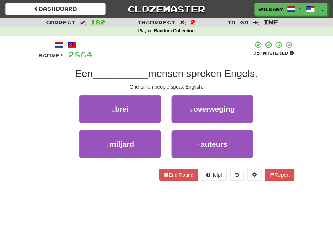
click at [185, 56] on div at bounding box center [173, 51] width 160 height 20
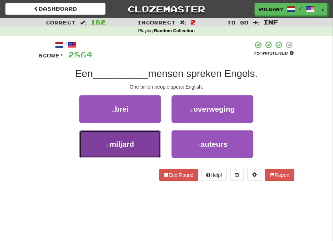
click at [154, 141] on button "3 . miljard" at bounding box center [120, 145] width 82 height 28
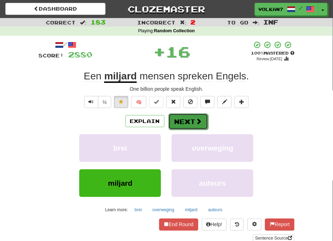
click at [176, 121] on button "Next" at bounding box center [188, 122] width 40 height 16
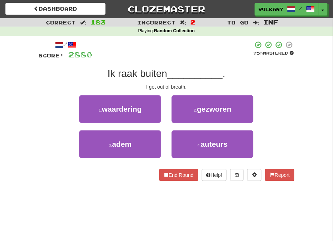
click at [189, 68] on span "__________" at bounding box center [194, 73] width 55 height 11
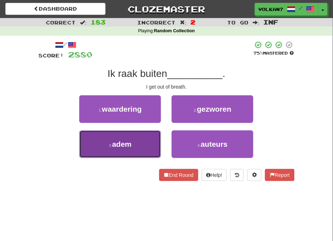
click at [141, 142] on button "3 . adem" at bounding box center [120, 145] width 82 height 28
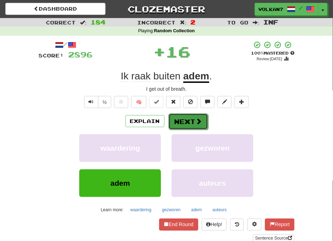
click at [169, 115] on button "Next" at bounding box center [188, 122] width 40 height 16
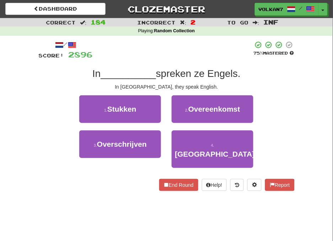
click at [183, 57] on div at bounding box center [173, 51] width 160 height 20
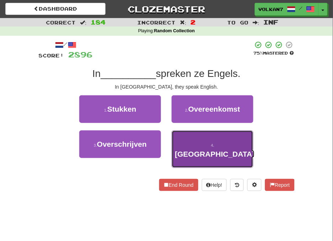
click at [203, 150] on span "Australië" at bounding box center [214, 154] width 79 height 8
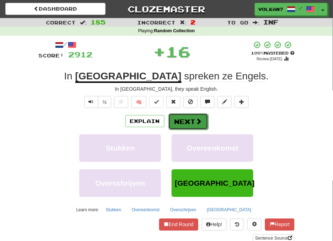
click at [192, 122] on button "Next" at bounding box center [188, 122] width 40 height 16
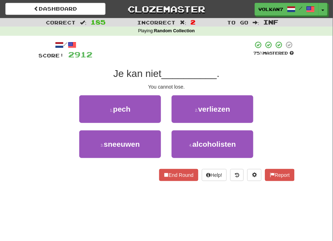
click at [192, 62] on div "/ Score: 2912 75 % Mastered Je kan niet __________ . You cannot lose. 1 . pech …" at bounding box center [167, 111] width 256 height 141
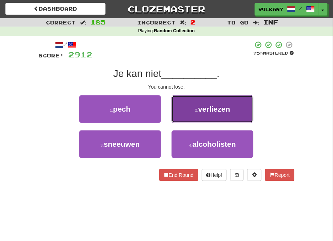
click at [197, 115] on button "2 . verliezen" at bounding box center [212, 109] width 82 height 28
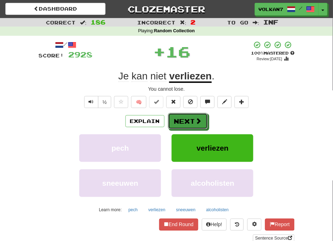
click at [188, 120] on button "Next" at bounding box center [188, 121] width 40 height 16
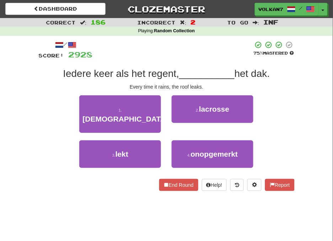
click at [192, 57] on div at bounding box center [173, 51] width 160 height 20
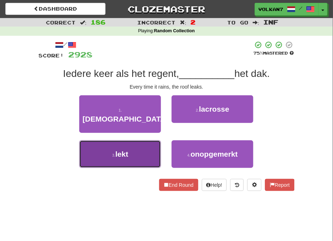
click at [137, 147] on button "3 . lekt" at bounding box center [120, 155] width 82 height 28
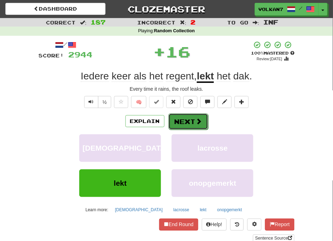
click at [190, 118] on button "Next" at bounding box center [188, 122] width 40 height 16
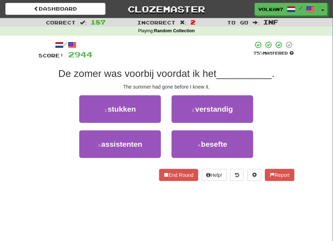
click at [191, 54] on div at bounding box center [173, 51] width 160 height 20
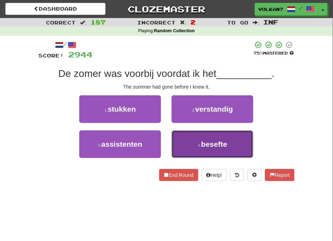
click at [201, 142] on span "besefte" at bounding box center [214, 144] width 26 height 8
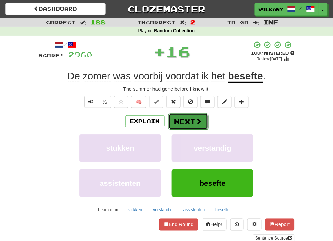
click at [192, 117] on button "Next" at bounding box center [188, 122] width 40 height 16
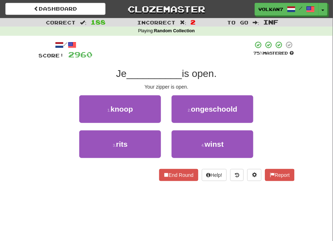
click at [197, 58] on div at bounding box center [173, 51] width 160 height 20
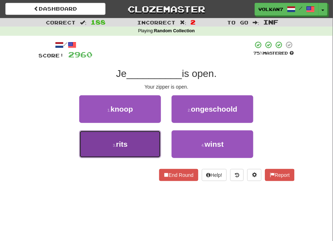
click at [146, 138] on button "3 . rits" at bounding box center [120, 145] width 82 height 28
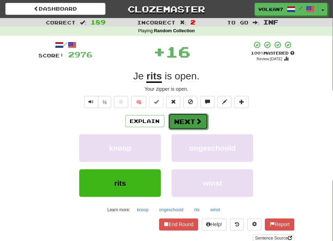
click at [176, 120] on button "Next" at bounding box center [188, 122] width 40 height 16
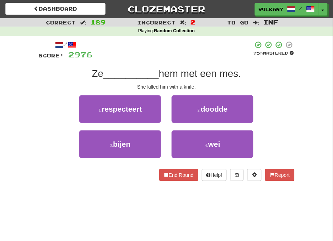
click at [180, 66] on div "/ Score: 2976 75 % Mastered Ze __________ hem met een mes. She killed him with …" at bounding box center [167, 111] width 256 height 141
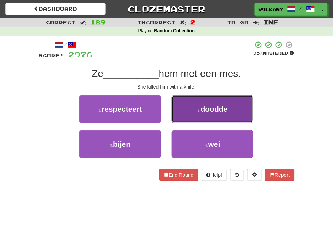
click at [197, 110] on small "2 ." at bounding box center [198, 110] width 3 height 4
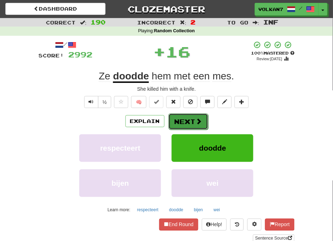
click at [192, 118] on button "Next" at bounding box center [188, 122] width 40 height 16
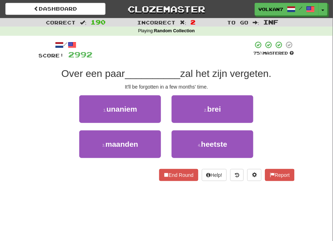
click at [191, 61] on div "/ Score: 2992 75 % Mastered Over een paar __________ zal het zijn vergeten. It'…" at bounding box center [167, 111] width 256 height 141
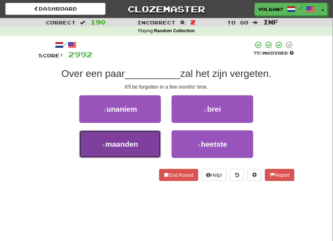
click at [142, 146] on button "3 . maanden" at bounding box center [120, 145] width 82 height 28
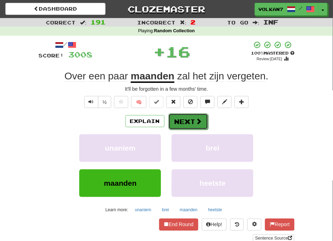
click at [187, 116] on button "Next" at bounding box center [188, 122] width 40 height 16
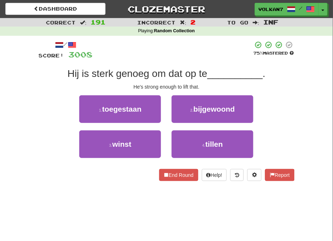
click at [193, 59] on div at bounding box center [173, 51] width 160 height 20
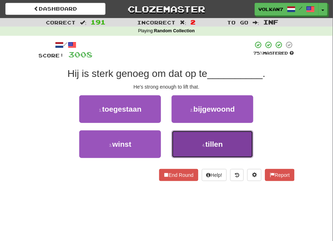
click at [211, 144] on span "tillen" at bounding box center [213, 144] width 17 height 8
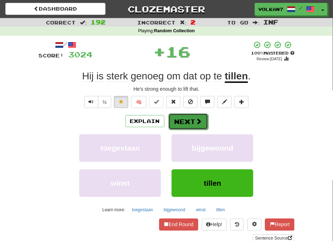
click at [191, 125] on button "Next" at bounding box center [188, 122] width 40 height 16
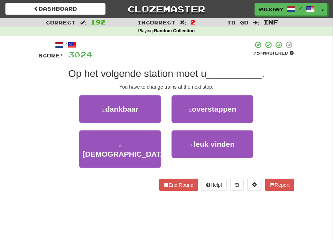
click at [192, 55] on div at bounding box center [173, 51] width 160 height 20
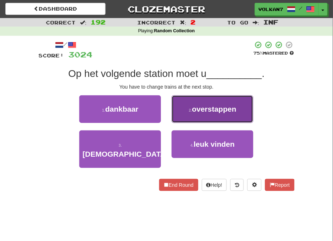
click at [199, 111] on span "overstappen" at bounding box center [214, 109] width 44 height 8
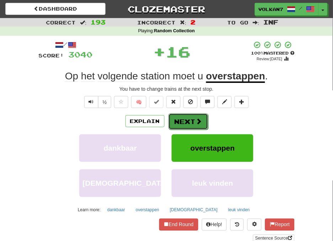
click at [190, 115] on button "Next" at bounding box center [188, 122] width 40 height 16
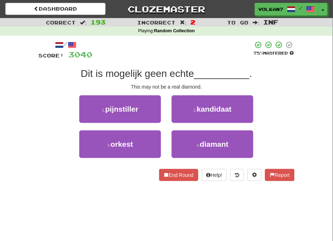
click at [186, 50] on div at bounding box center [173, 51] width 160 height 20
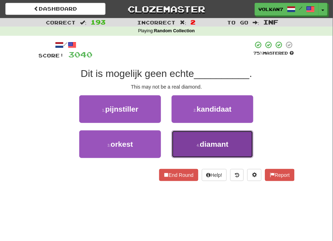
click at [202, 133] on button "4 . diamant" at bounding box center [212, 145] width 82 height 28
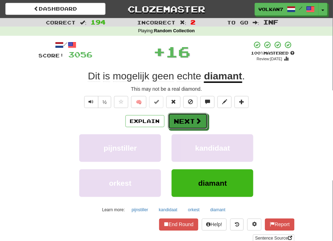
click at [195, 124] on span at bounding box center [198, 121] width 6 height 6
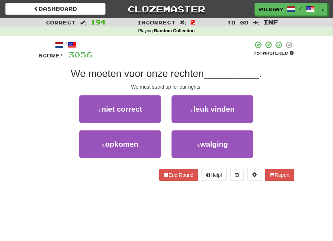
click at [194, 57] on div at bounding box center [173, 51] width 160 height 20
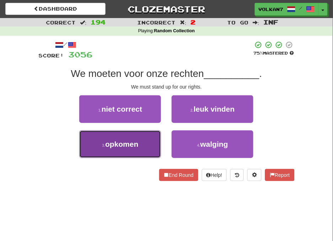
click at [140, 141] on button "3 . opkomen" at bounding box center [120, 145] width 82 height 28
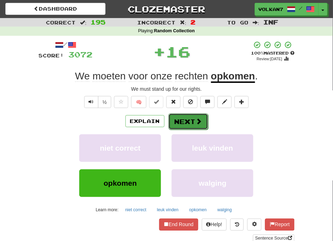
click at [176, 122] on button "Next" at bounding box center [188, 122] width 40 height 16
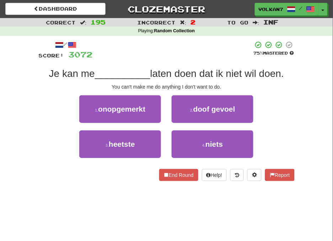
click at [189, 56] on div at bounding box center [173, 51] width 160 height 20
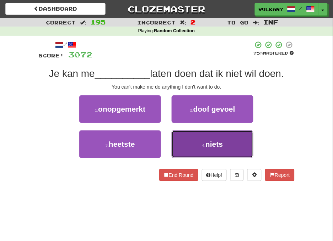
click at [195, 144] on button "4 . niets" at bounding box center [212, 145] width 82 height 28
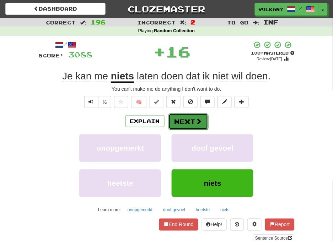
click at [189, 117] on button "Next" at bounding box center [188, 122] width 40 height 16
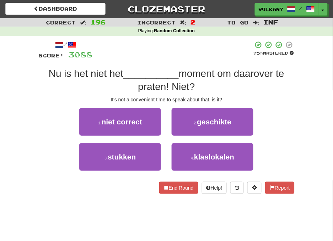
click at [193, 56] on div at bounding box center [173, 51] width 160 height 20
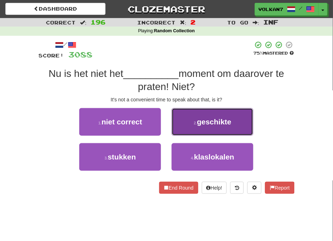
click at [189, 119] on button "2 . geschikte" at bounding box center [212, 122] width 82 height 28
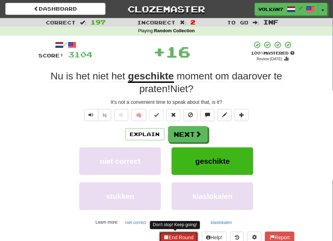
click at [178, 235] on button "End Round" at bounding box center [178, 238] width 39 height 12
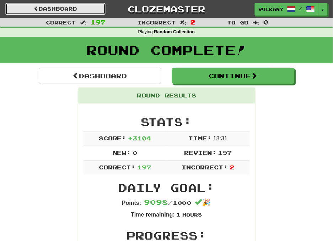
click at [76, 7] on link "Dashboard" at bounding box center [55, 9] width 100 height 12
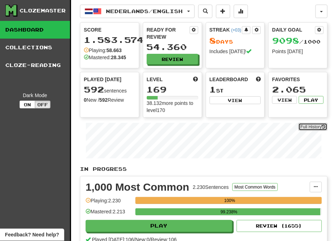
click at [313, 126] on link "Full History" at bounding box center [312, 127] width 29 height 8
